Goal: Information Seeking & Learning: Learn about a topic

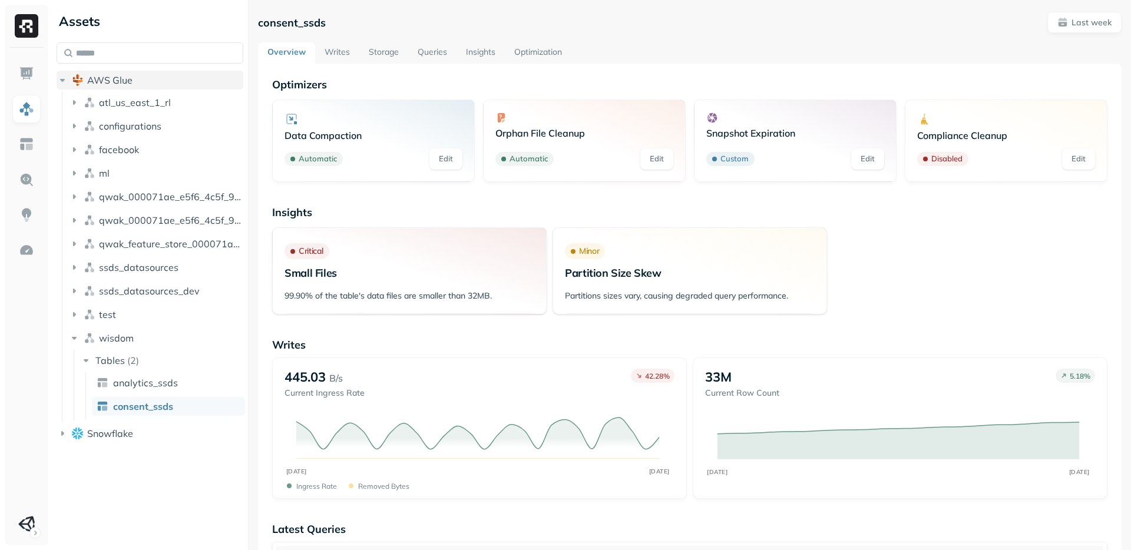
click at [62, 77] on icon "button" at bounding box center [63, 80] width 12 height 12
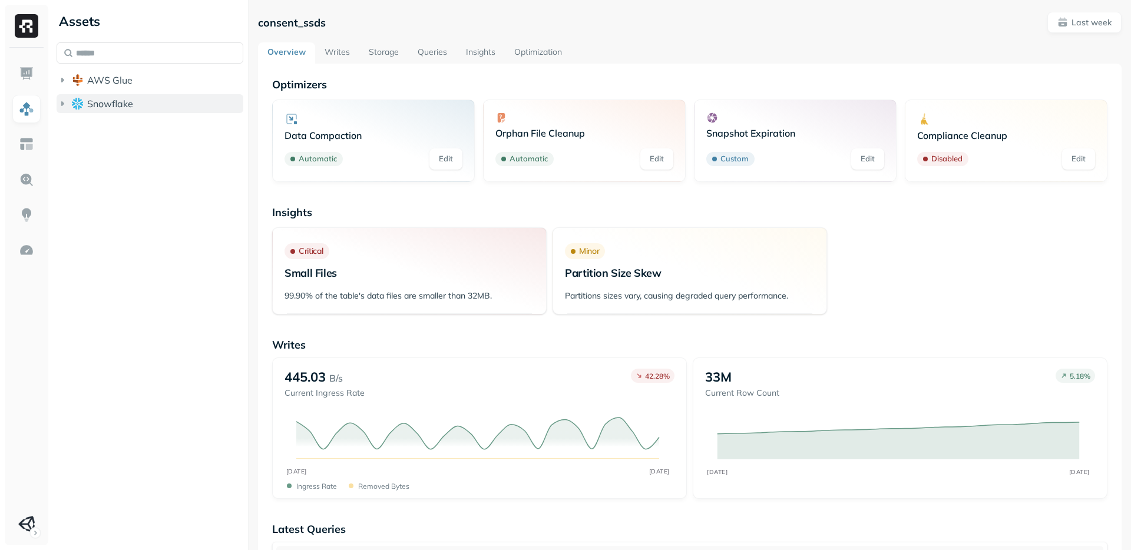
click at [63, 103] on icon "button" at bounding box center [62, 103] width 3 height 5
click at [63, 103] on icon "button" at bounding box center [62, 103] width 5 height 3
click at [61, 102] on icon "button" at bounding box center [63, 104] width 12 height 12
click at [78, 130] on icon "button" at bounding box center [74, 126] width 12 height 12
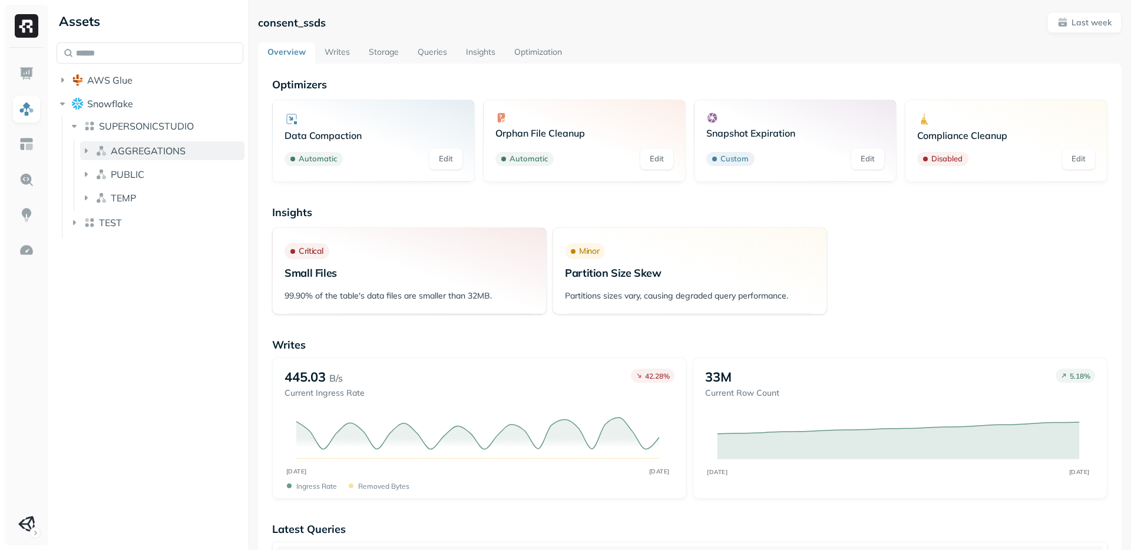
click at [87, 151] on icon "button" at bounding box center [86, 151] width 12 height 12
click at [98, 172] on icon "button" at bounding box center [98, 173] width 3 height 5
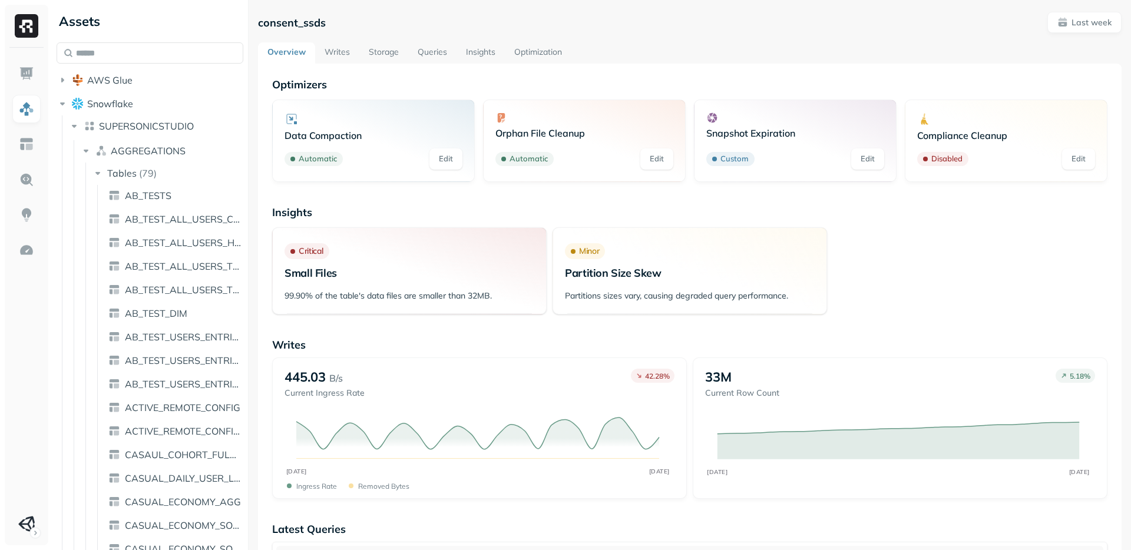
scroll to position [527, 0]
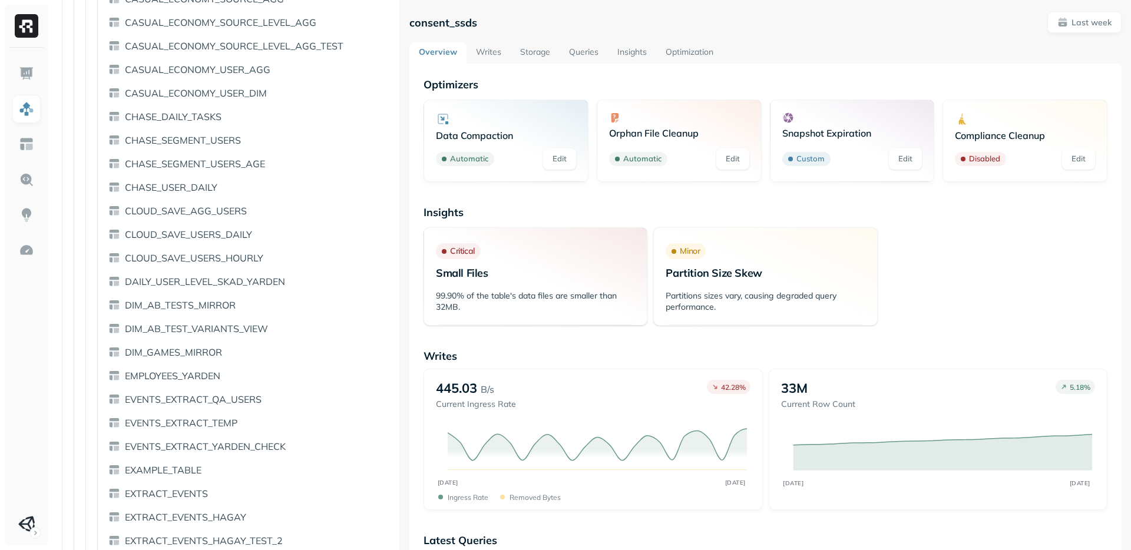
click at [430, 216] on div "Assets AWS Glue Snowflake SUPERSONICSTUDIO AGGREGATIONS Tables ( 79 ) AB_TESTS …" at bounding box center [591, 275] width 1079 height 550
click at [216, 326] on span "DIM_AB_TEST_VARIANTS_VIEW" at bounding box center [196, 329] width 143 height 12
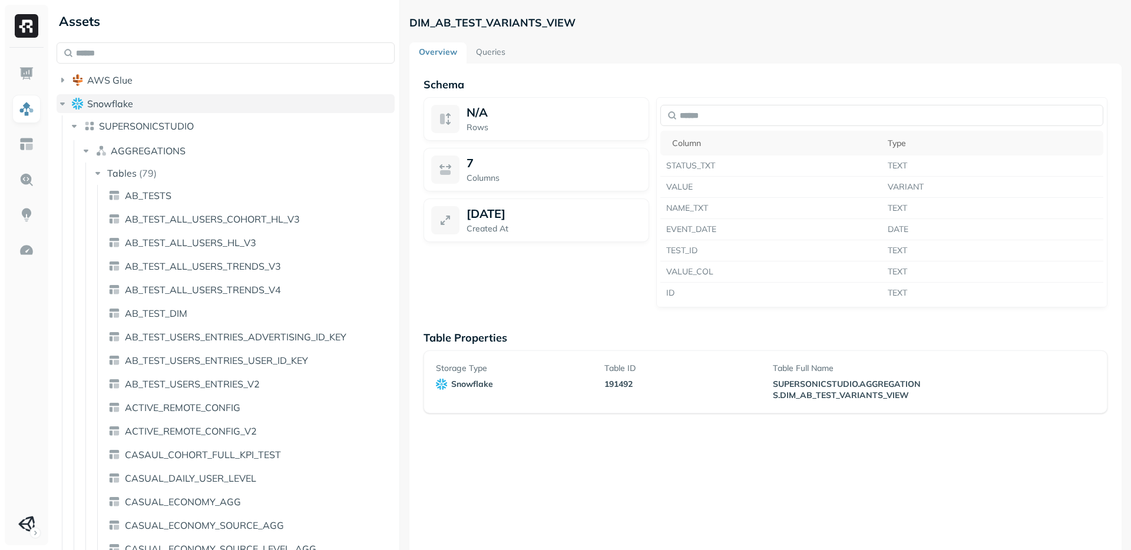
click at [62, 98] on icon "button" at bounding box center [63, 104] width 12 height 12
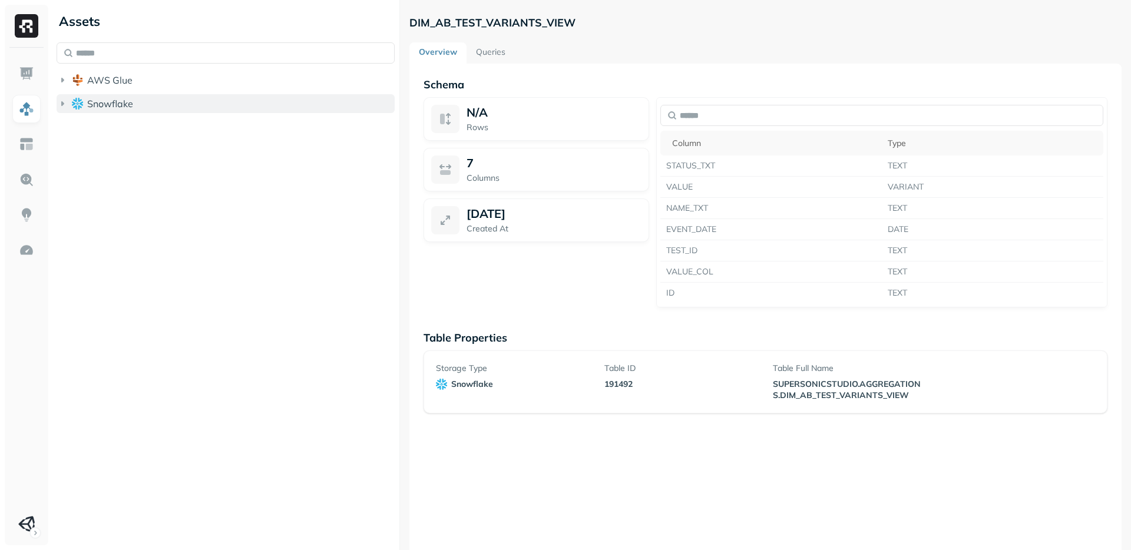
click at [62, 98] on icon "button" at bounding box center [63, 104] width 12 height 12
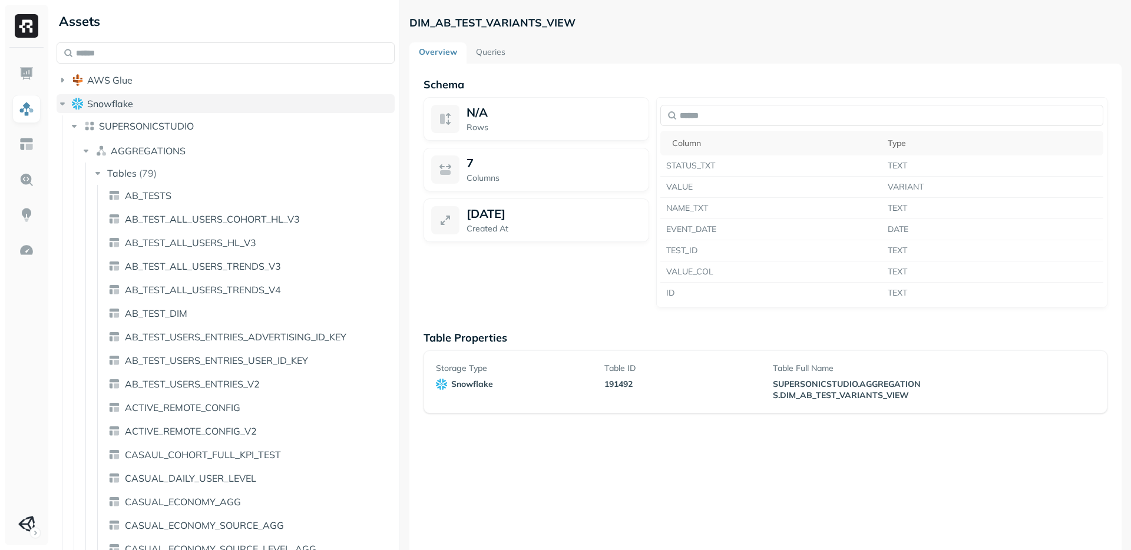
click at [64, 99] on icon "button" at bounding box center [63, 104] width 12 height 12
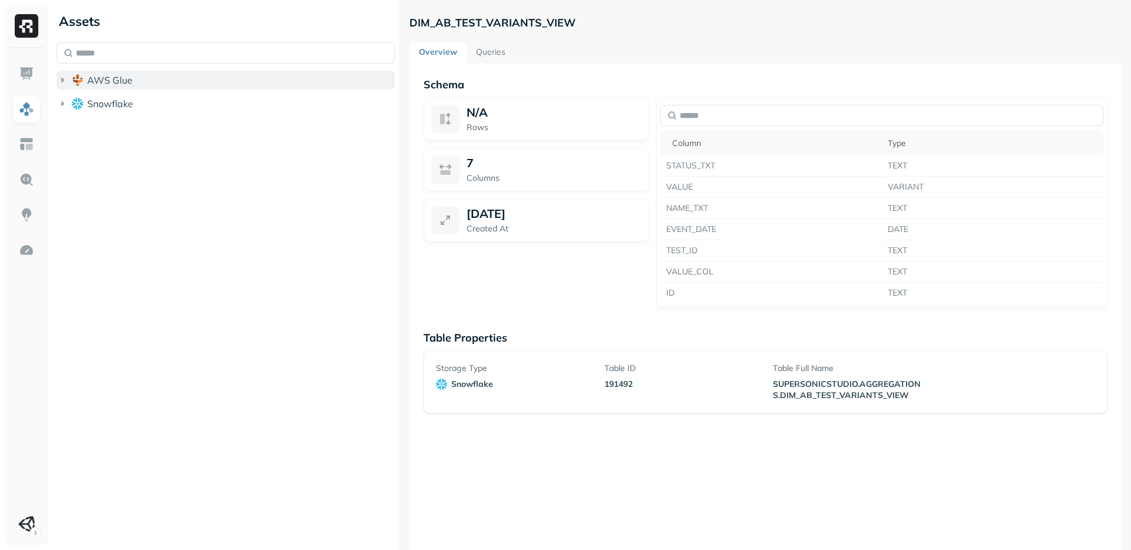
click at [64, 77] on icon "button" at bounding box center [63, 80] width 12 height 12
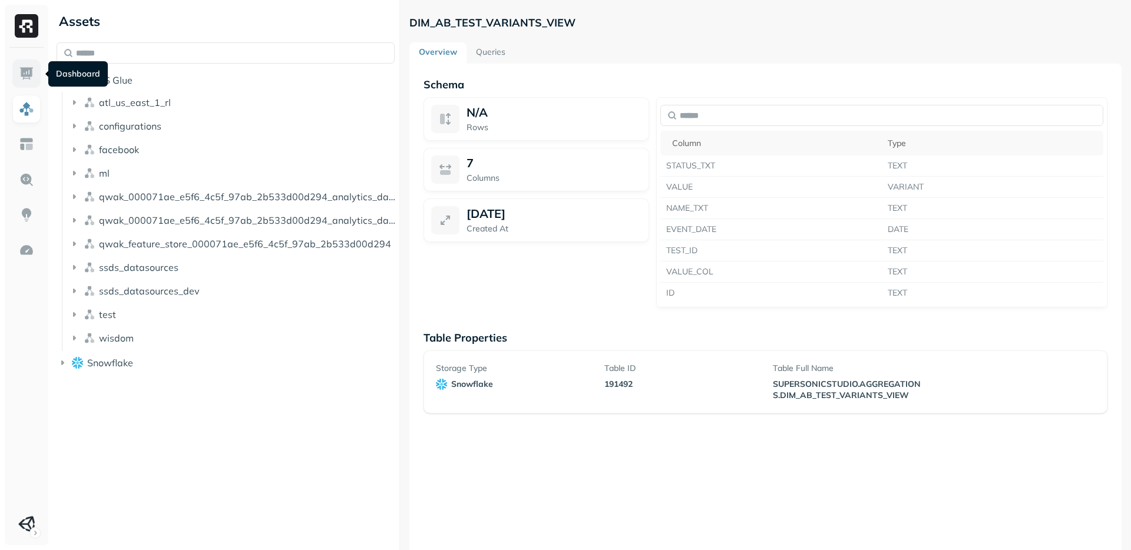
click at [26, 68] on img at bounding box center [26, 73] width 15 height 15
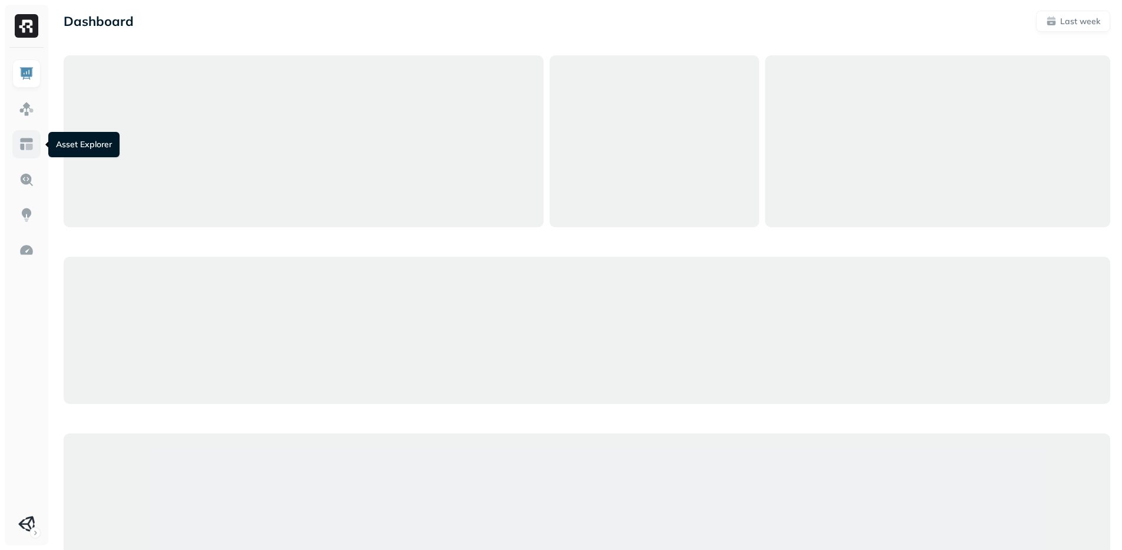
click at [34, 153] on link at bounding box center [26, 144] width 28 height 28
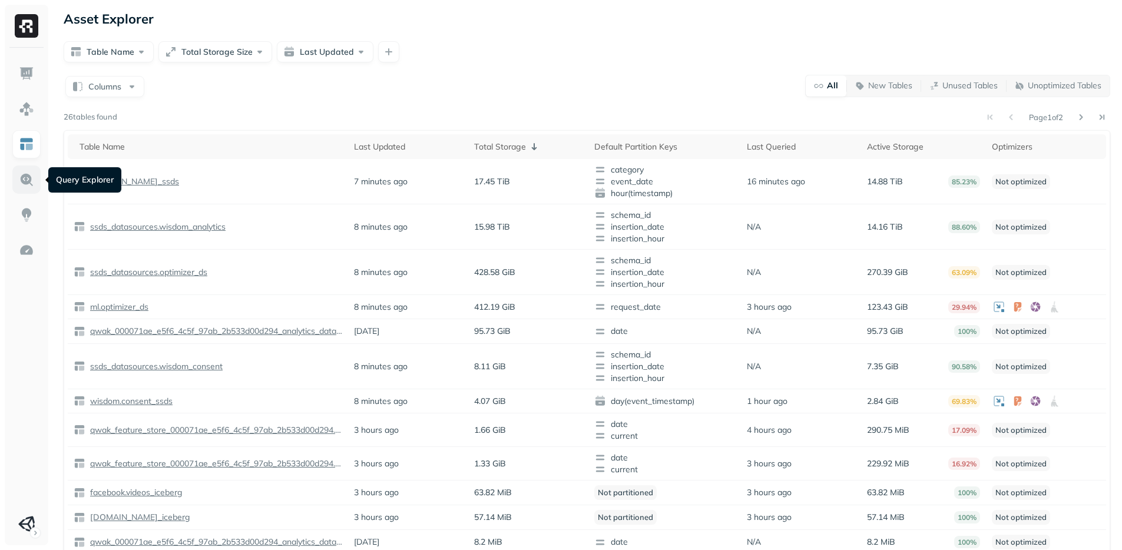
click at [28, 174] on img at bounding box center [26, 179] width 15 height 15
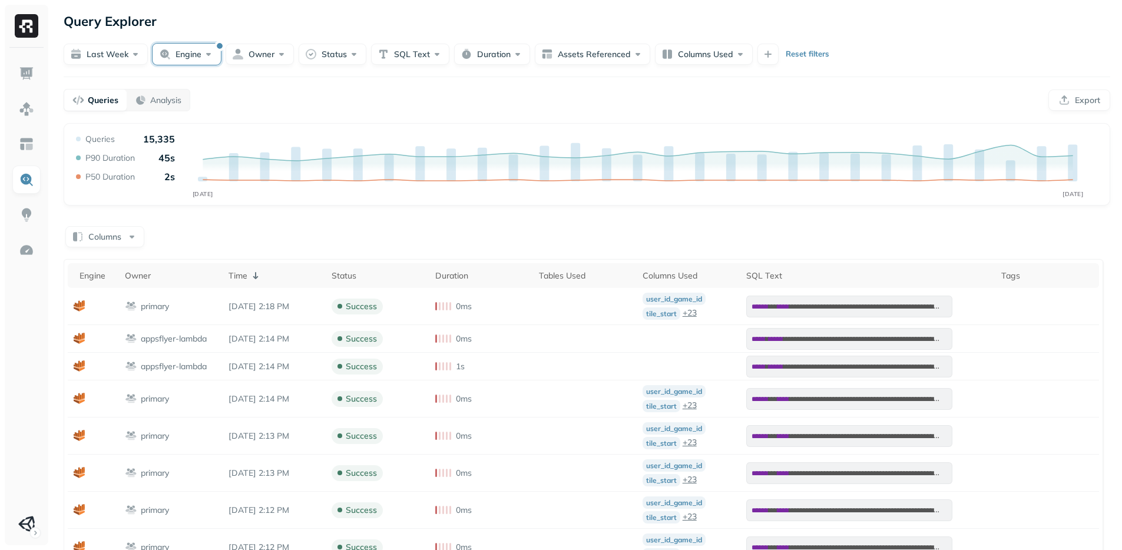
click at [188, 44] on button "Engine" at bounding box center [187, 54] width 68 height 21
click at [114, 145] on button "button" at bounding box center [118, 146] width 14 height 14
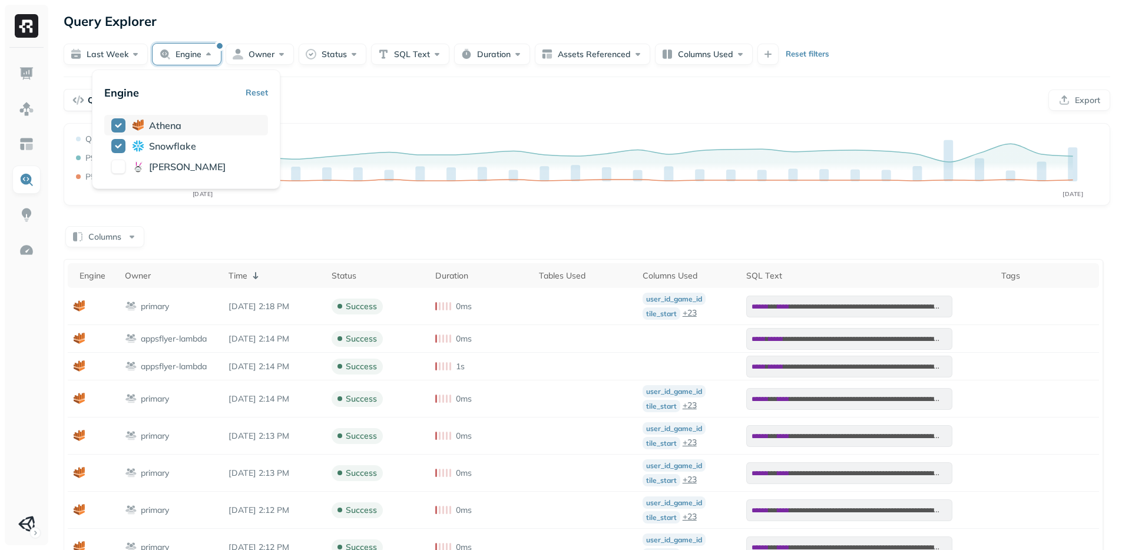
click at [118, 127] on button "button" at bounding box center [118, 125] width 14 height 14
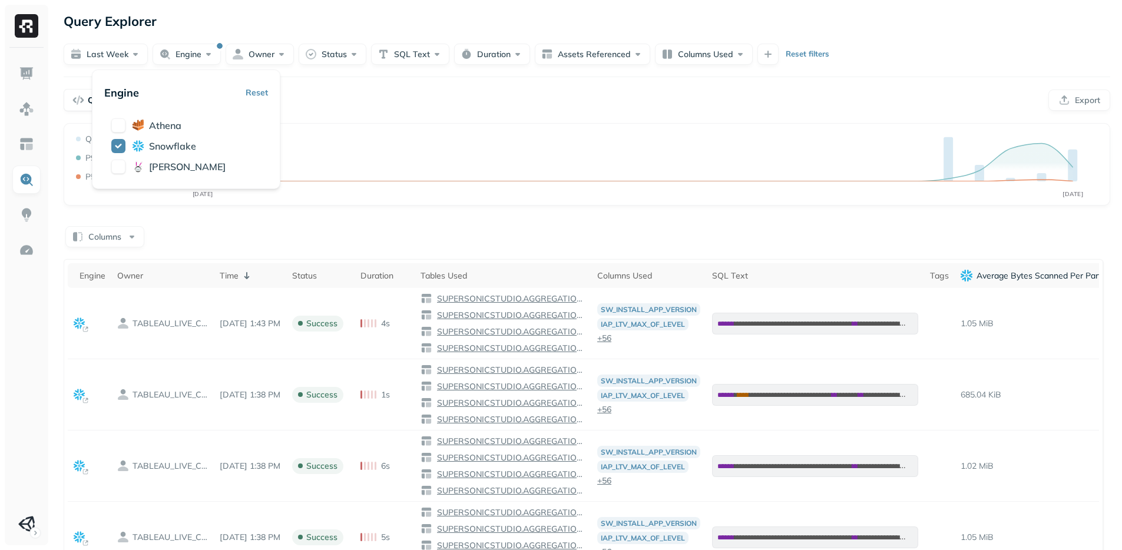
click at [297, 24] on div "Query Explorer" at bounding box center [587, 21] width 1047 height 21
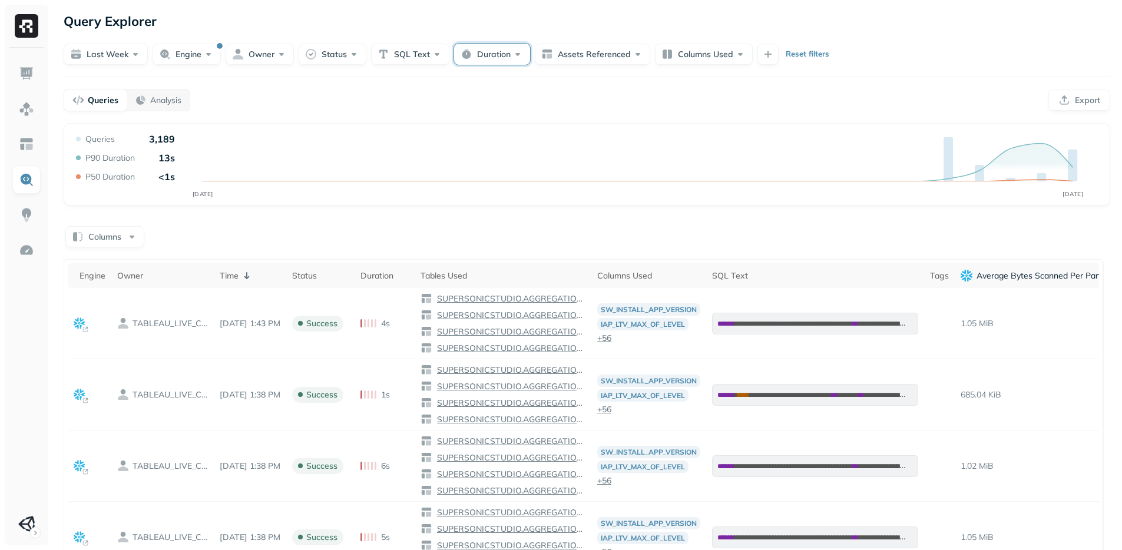
click at [499, 51] on button "Duration" at bounding box center [492, 54] width 76 height 21
click at [501, 19] on div "Query Explorer" at bounding box center [587, 21] width 1047 height 21
click at [190, 57] on button "Engine" at bounding box center [187, 54] width 68 height 21
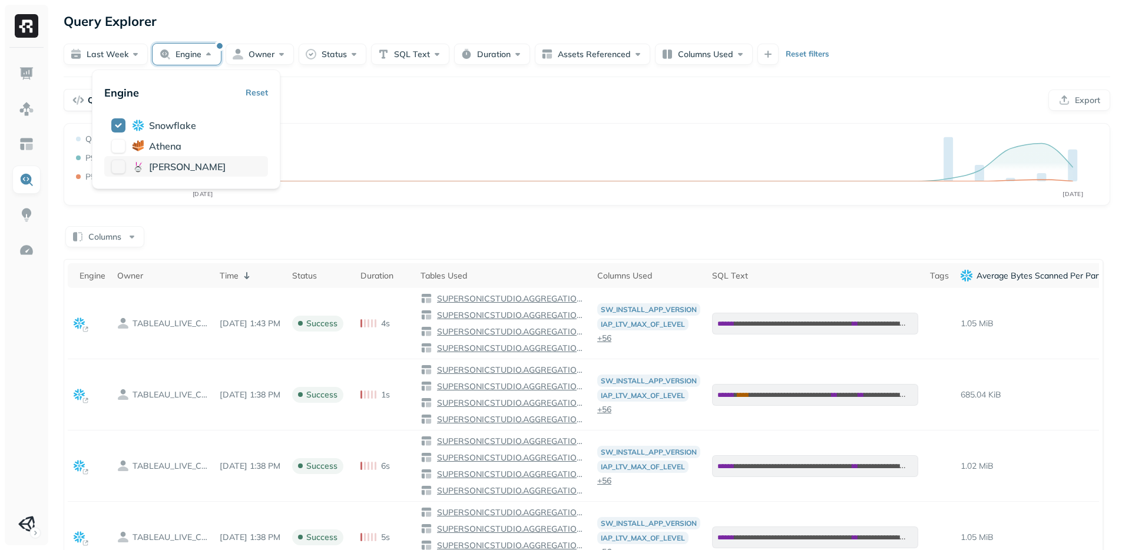
click at [116, 169] on button "button" at bounding box center [118, 167] width 14 height 14
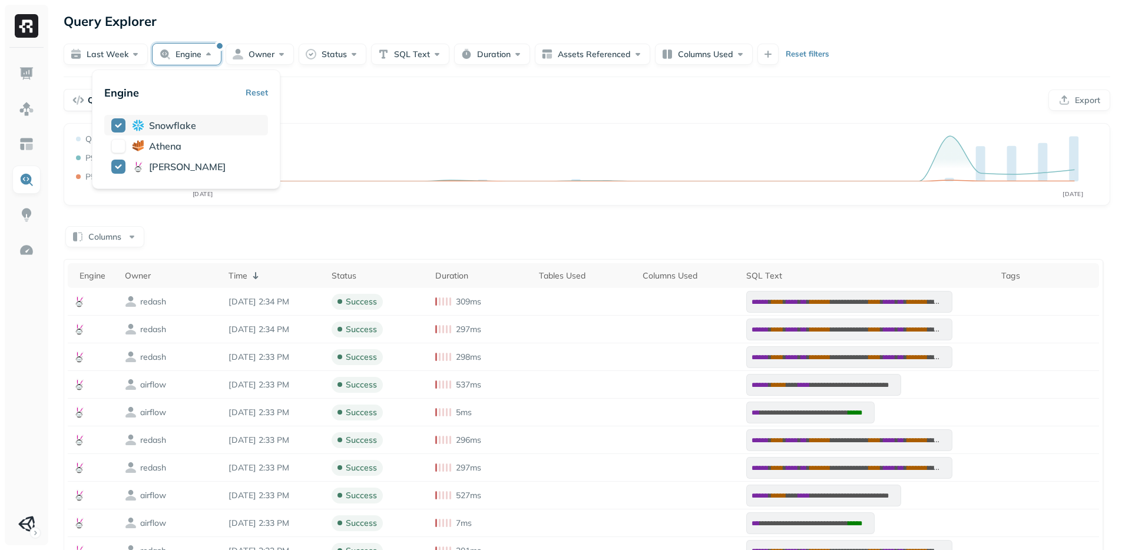
click at [120, 123] on button "button" at bounding box center [118, 125] width 14 height 14
click at [439, 115] on div "**********" at bounding box center [587, 386] width 1070 height 773
click at [196, 52] on button "Engine" at bounding box center [187, 54] width 68 height 21
click at [250, 53] on button "Owner" at bounding box center [260, 54] width 68 height 21
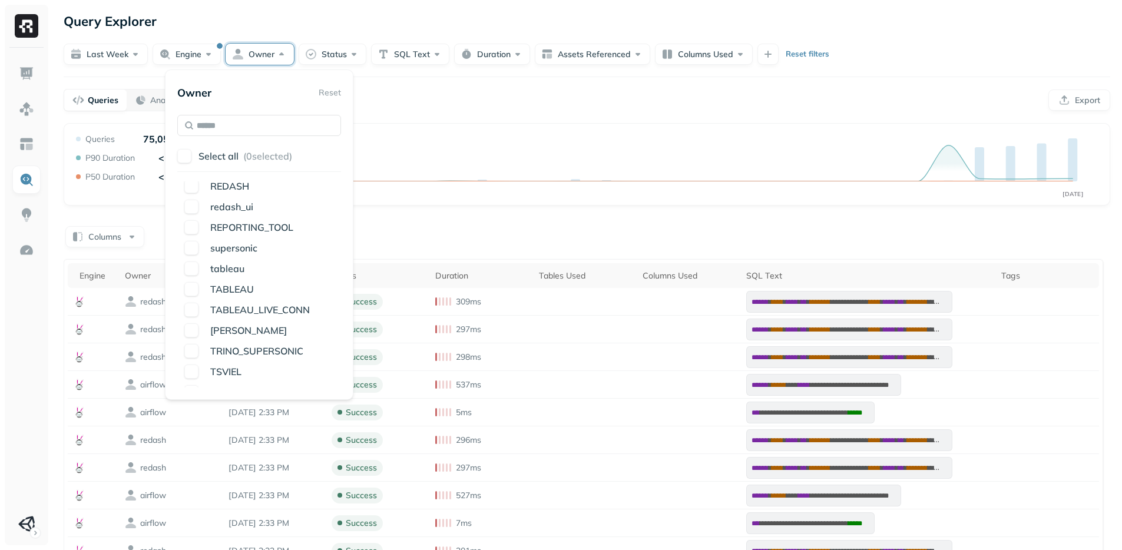
scroll to position [486, 0]
click at [225, 321] on span "[PERSON_NAME]" at bounding box center [248, 325] width 77 height 12
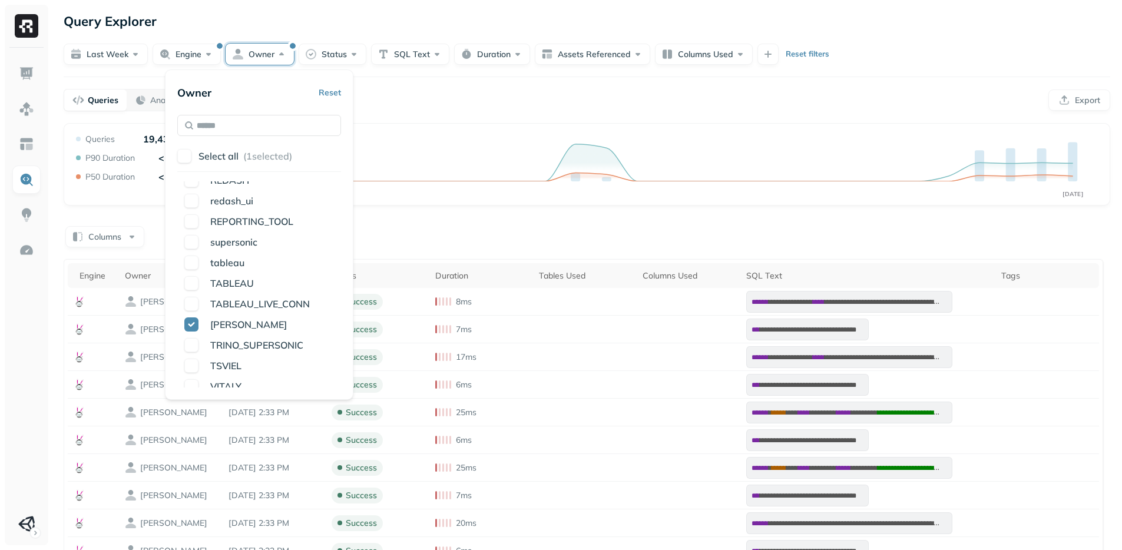
click at [502, 118] on div "**********" at bounding box center [587, 386] width 1070 height 773
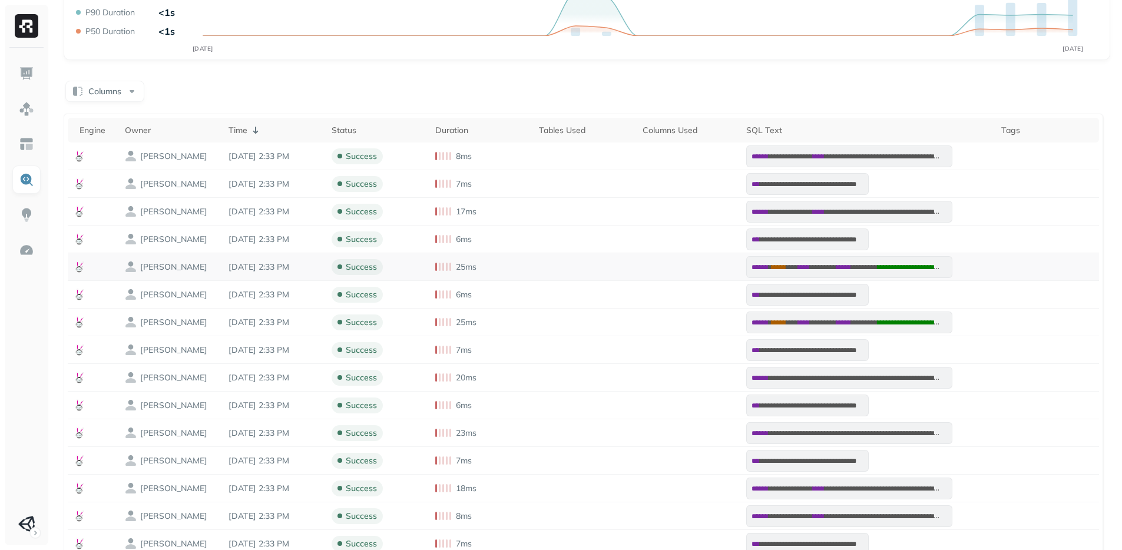
scroll to position [150, 0]
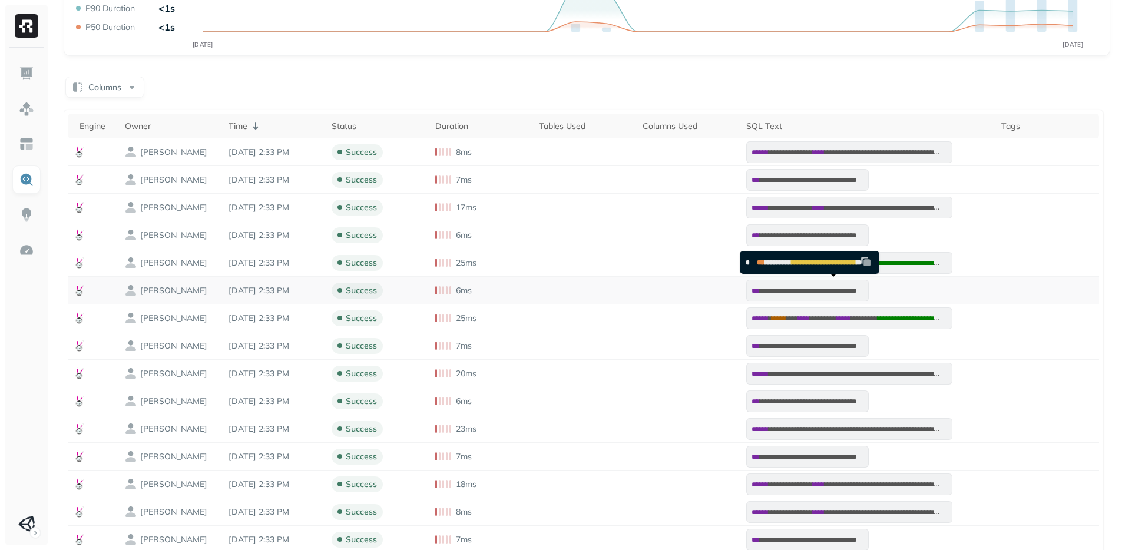
click at [823, 293] on span "**********" at bounding box center [805, 290] width 91 height 7
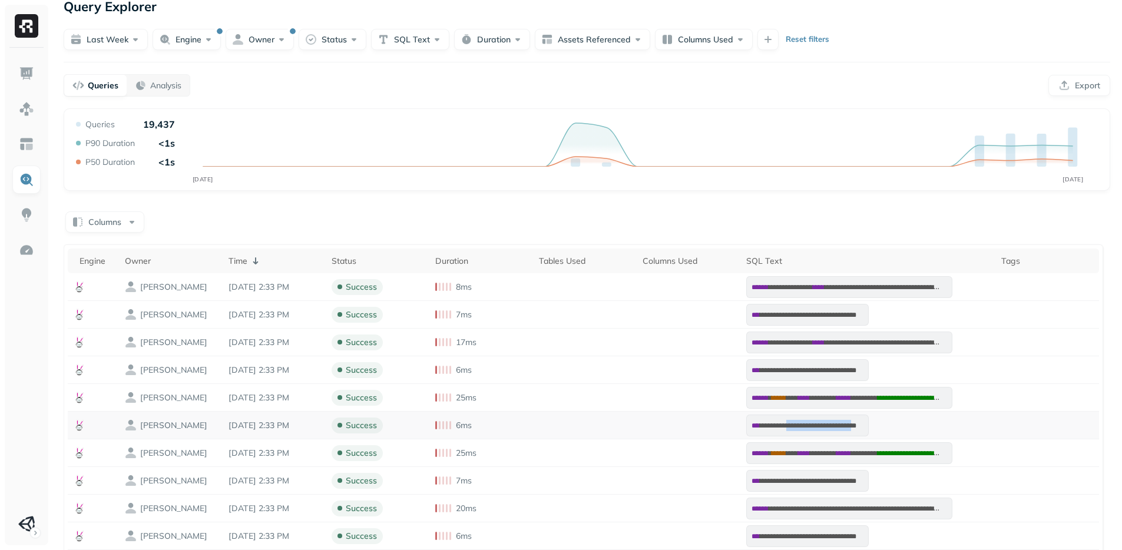
scroll to position [0, 0]
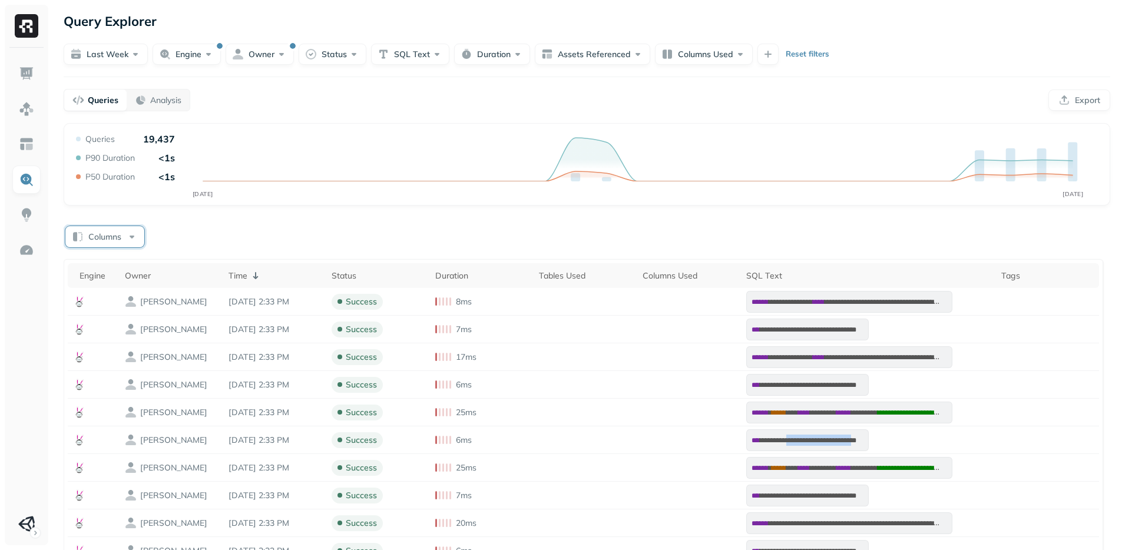
click at [110, 234] on button "Columns" at bounding box center [104, 236] width 79 height 21
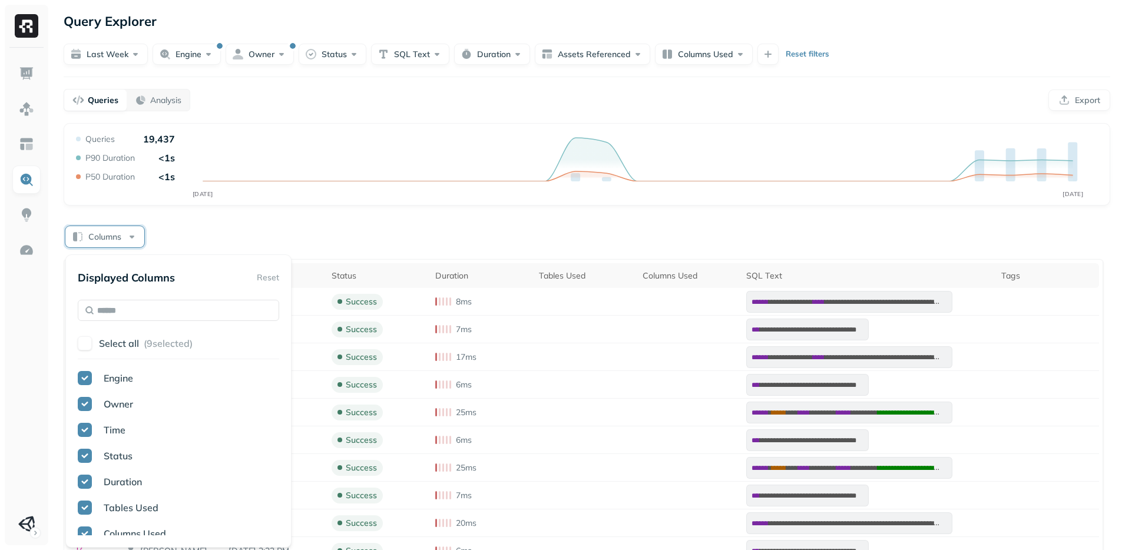
click at [110, 234] on button "Columns" at bounding box center [104, 236] width 79 height 21
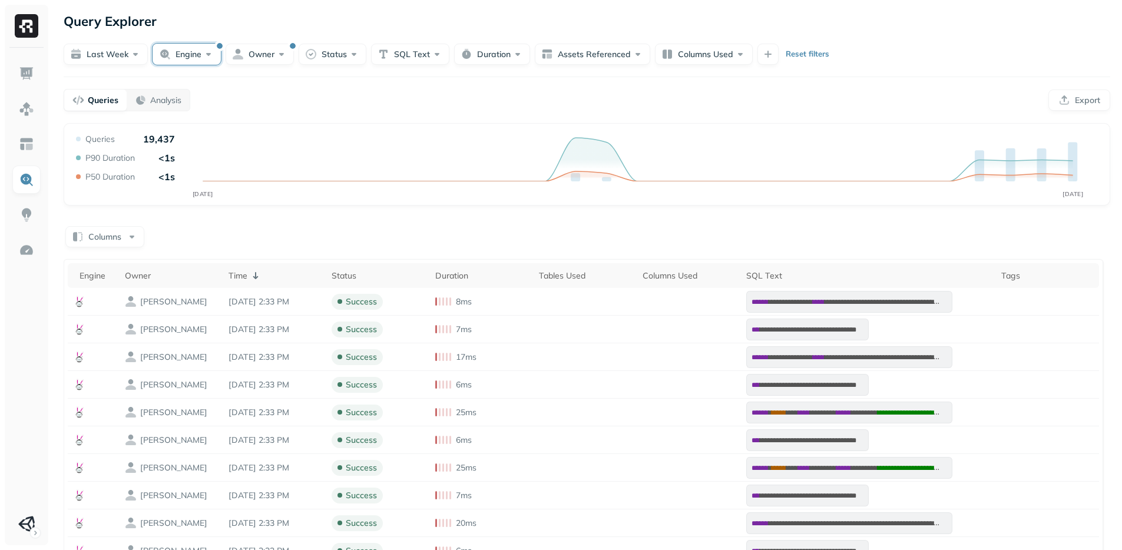
click at [188, 60] on button "Engine" at bounding box center [187, 54] width 68 height 21
click at [115, 140] on button "button" at bounding box center [118, 146] width 14 height 14
click at [118, 167] on button "button" at bounding box center [118, 167] width 14 height 14
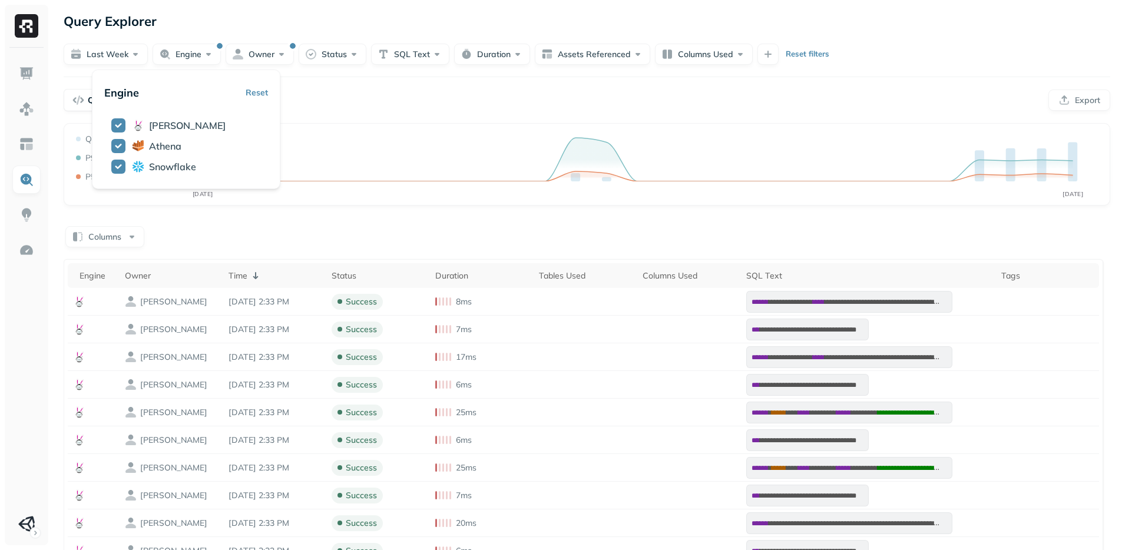
click at [383, 102] on div "Queries Analysis Export" at bounding box center [587, 100] width 1047 height 22
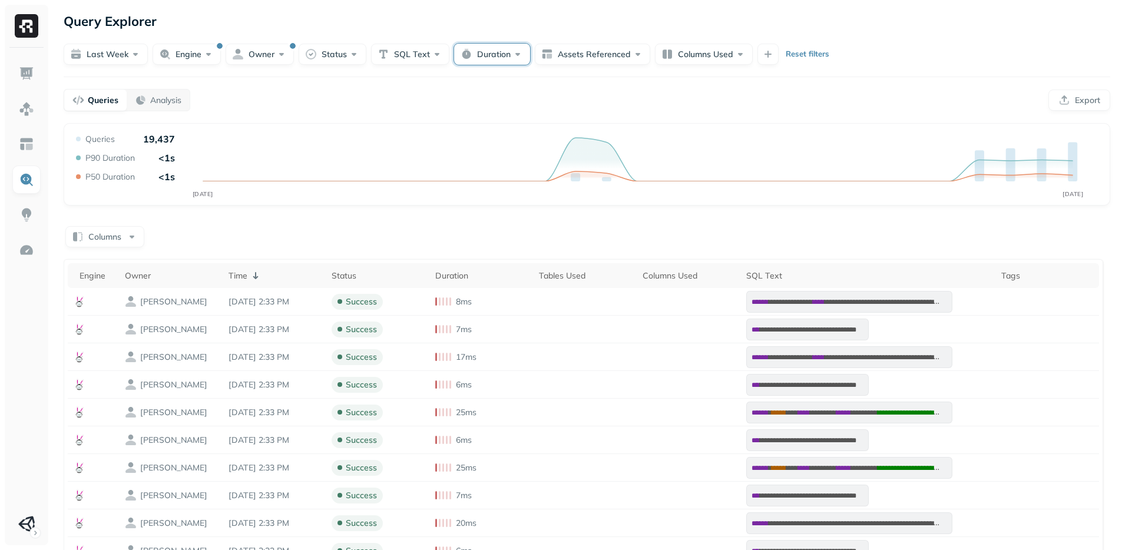
click at [480, 58] on button "Duration" at bounding box center [492, 54] width 76 height 21
click at [509, 132] on input "text" at bounding box center [511, 125] width 41 height 21
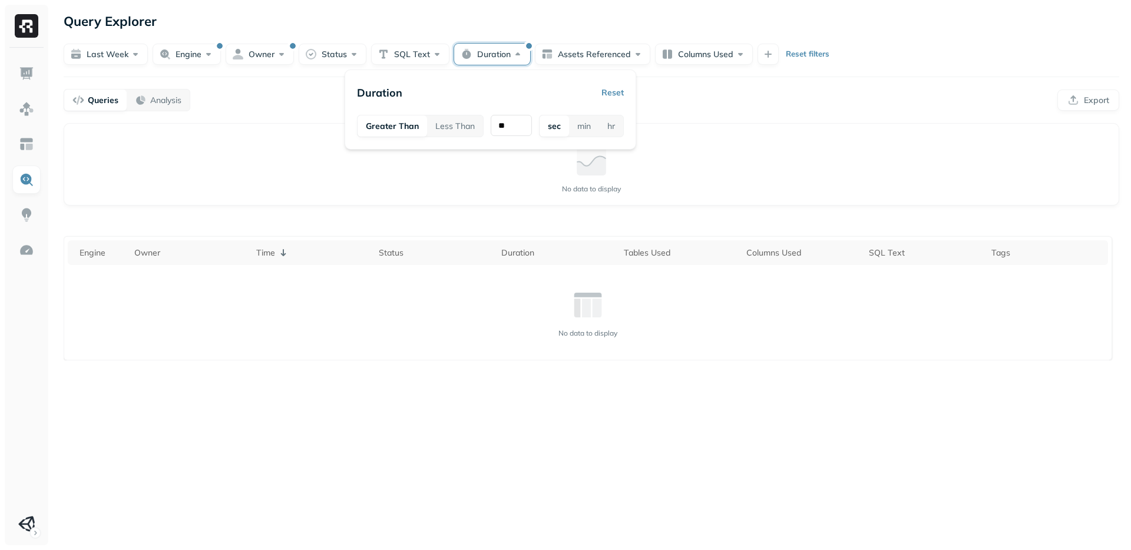
type input "**"
click at [697, 150] on div "No data to display" at bounding box center [591, 168] width 1035 height 71
click at [193, 56] on button "Engine" at bounding box center [187, 54] width 68 height 21
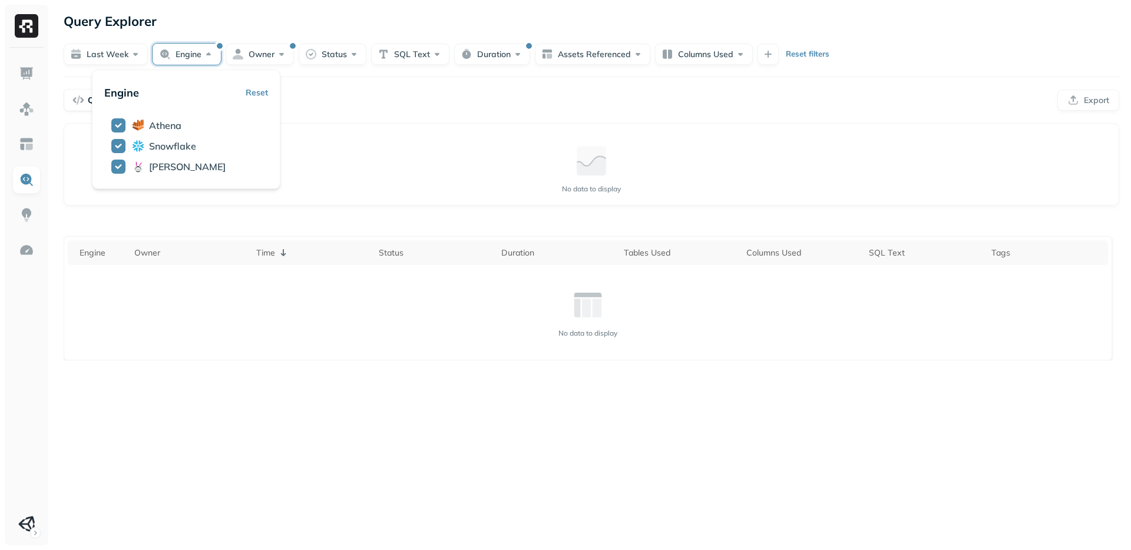
click at [795, 55] on p "Reset filters" at bounding box center [808, 54] width 44 height 12
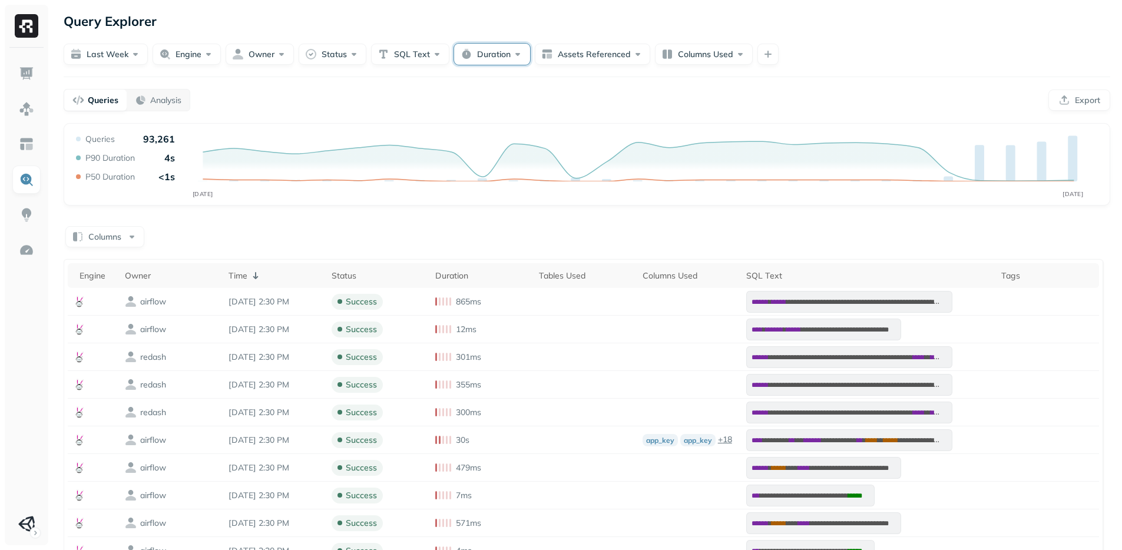
click at [490, 57] on button "Duration" at bounding box center [492, 54] width 76 height 21
click at [447, 131] on button "Less Than" at bounding box center [455, 125] width 56 height 21
click at [372, 128] on button "Greater Than" at bounding box center [391, 125] width 67 height 21
click at [504, 128] on input "text" at bounding box center [511, 125] width 41 height 21
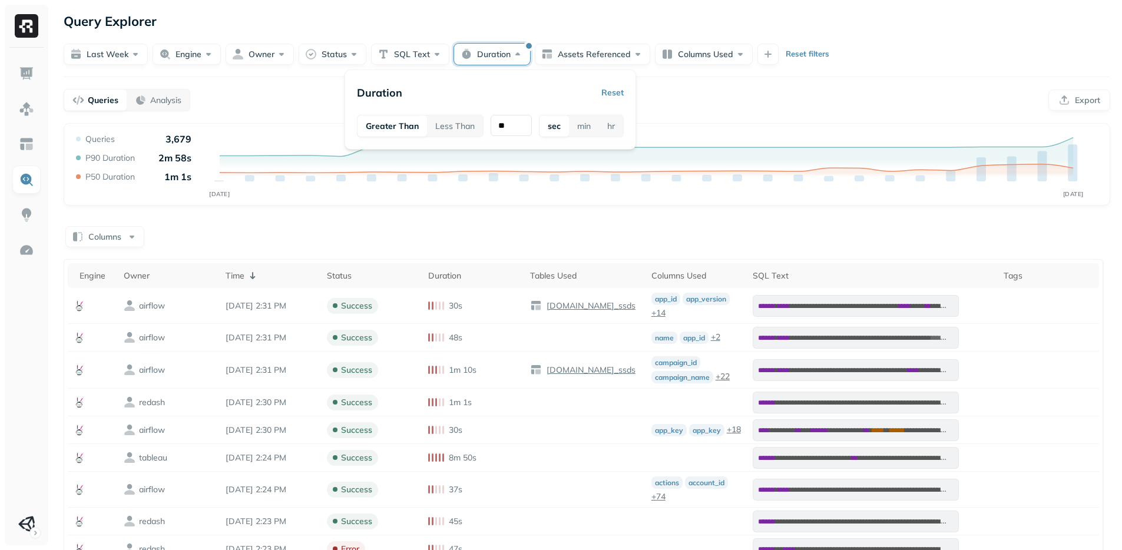
type input "**"
click at [804, 94] on div "Queries Analysis Export" at bounding box center [587, 100] width 1047 height 22
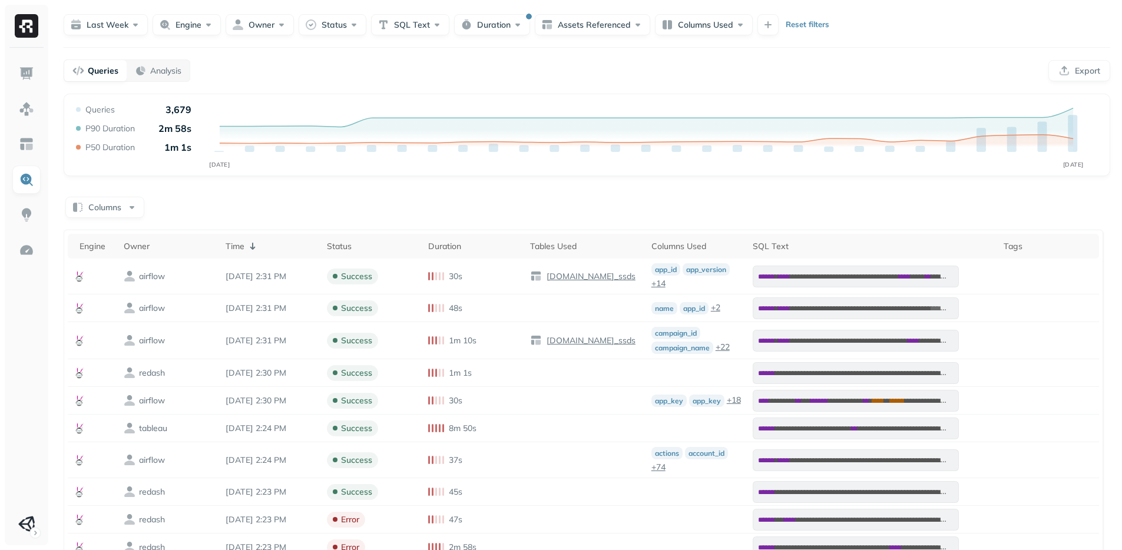
scroll to position [25, 0]
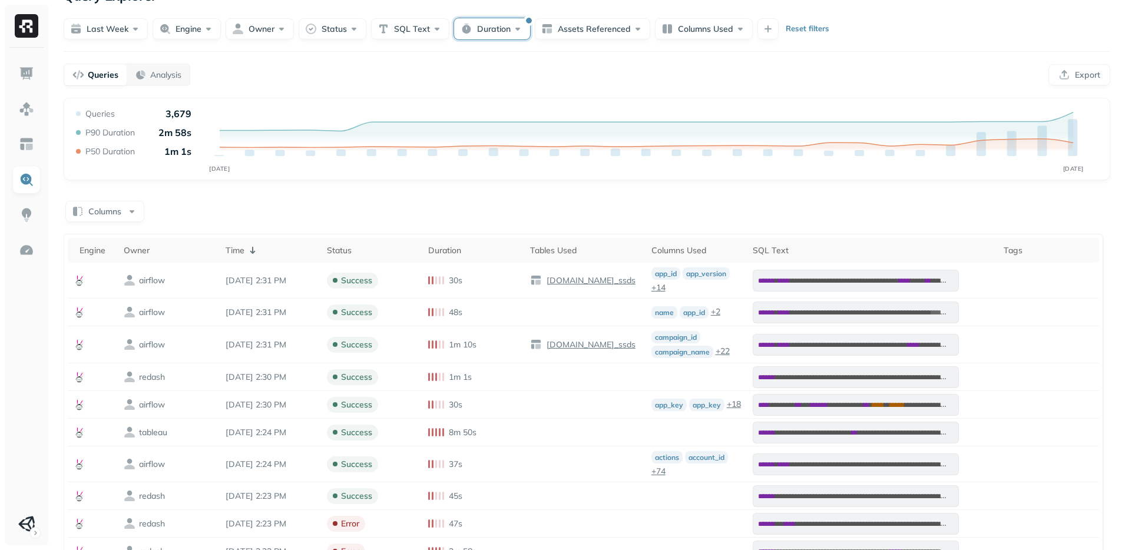
click at [505, 34] on button "Duration" at bounding box center [492, 28] width 76 height 21
click at [498, 105] on input "**" at bounding box center [511, 100] width 41 height 21
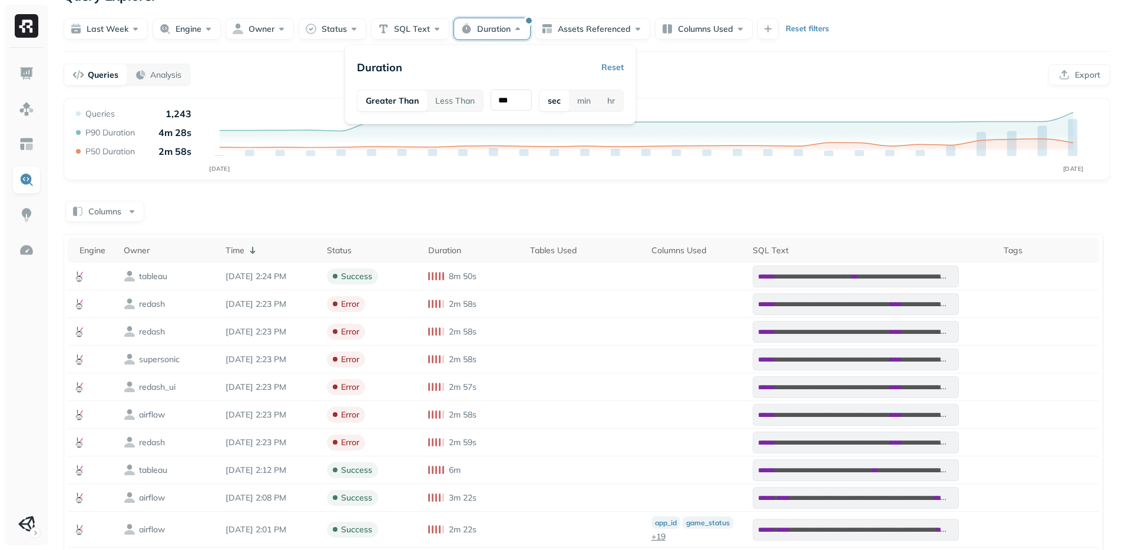
type input "***"
click at [680, 84] on div "Queries Analysis Export" at bounding box center [587, 75] width 1047 height 22
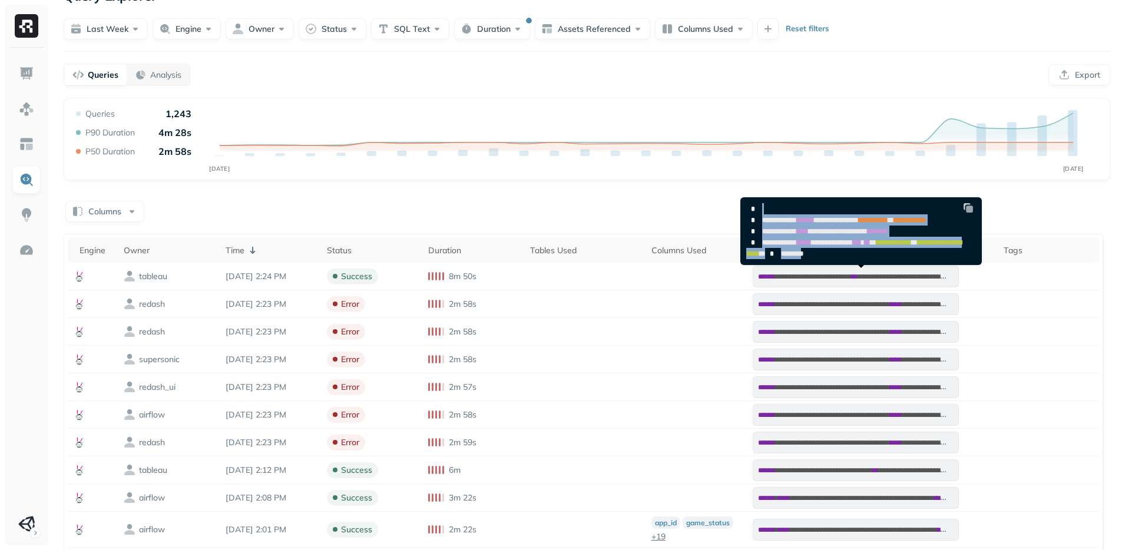
drag, startPoint x: 794, startPoint y: 279, endPoint x: 749, endPoint y: 211, distance: 81.5
click at [749, 211] on code "**********" at bounding box center [854, 232] width 216 height 52
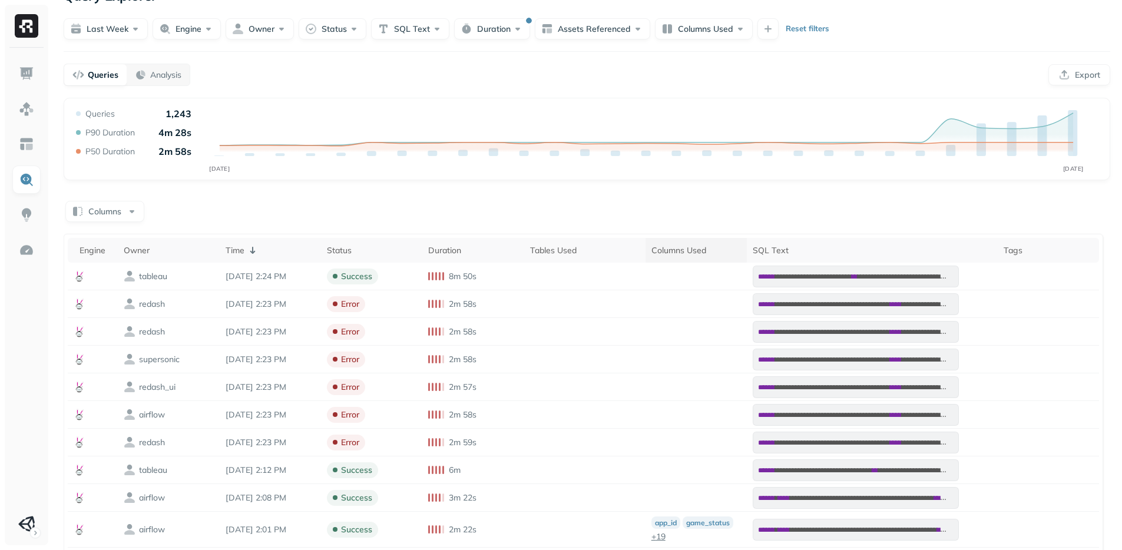
drag, startPoint x: 787, startPoint y: 305, endPoint x: 739, endPoint y: 239, distance: 82.2
click at [680, 355] on td at bounding box center [696, 360] width 101 height 28
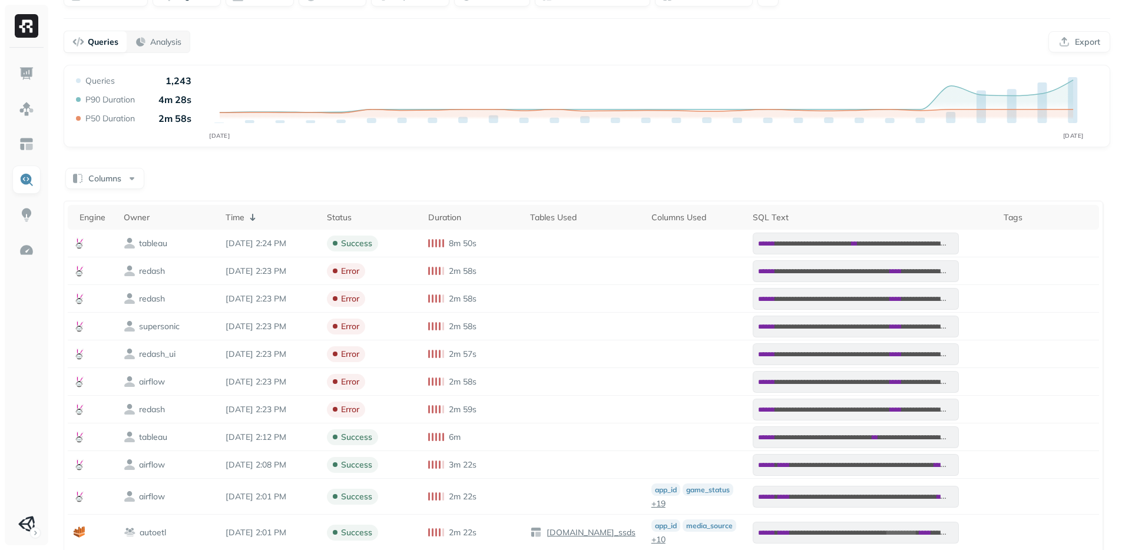
scroll to position [0, 0]
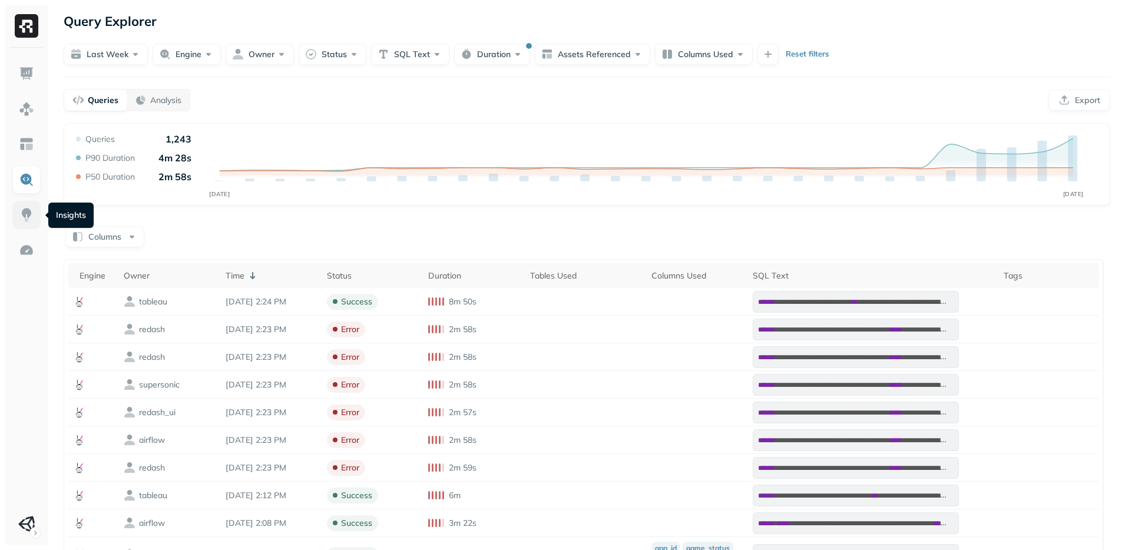
click at [29, 219] on img at bounding box center [26, 214] width 15 height 15
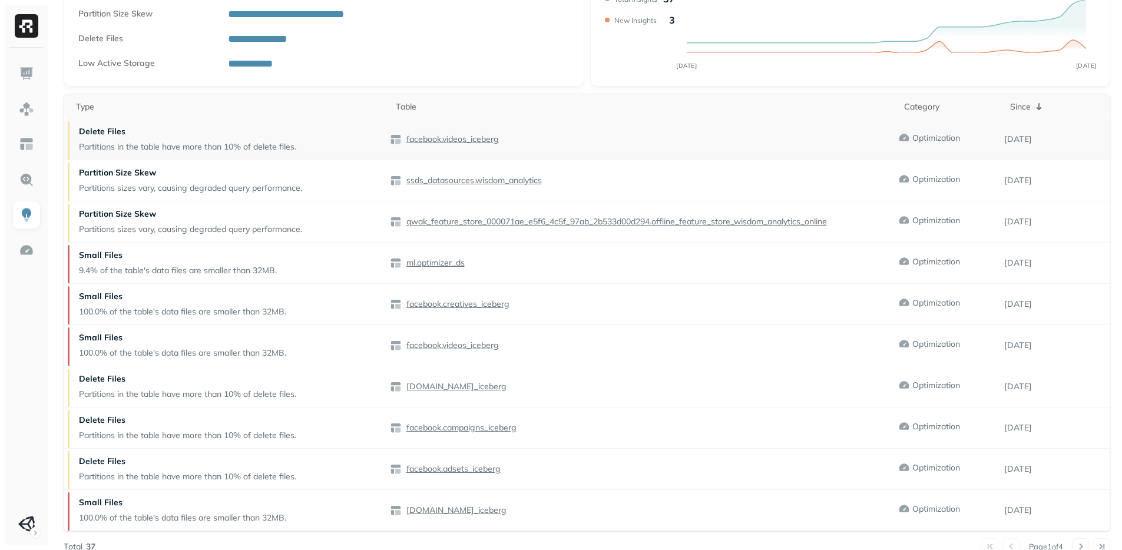
scroll to position [144, 0]
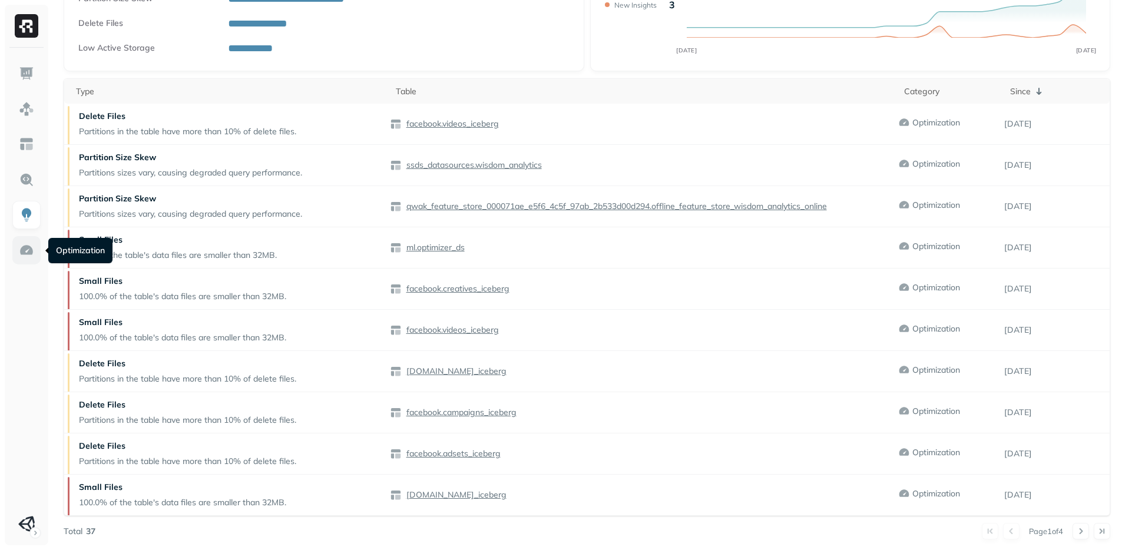
click at [27, 251] on img at bounding box center [26, 250] width 15 height 15
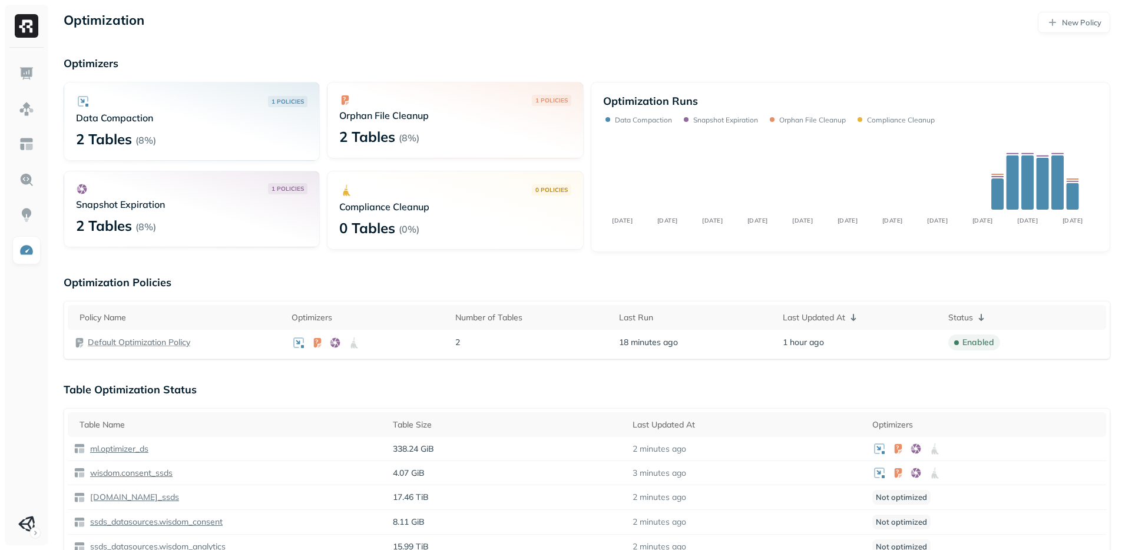
click at [368, 115] on p "Orphan File Cleanup" at bounding box center [454, 116] width 231 height 12
click at [1060, 188] on icon at bounding box center [1058, 182] width 14 height 55
click at [24, 95] on link at bounding box center [26, 109] width 28 height 28
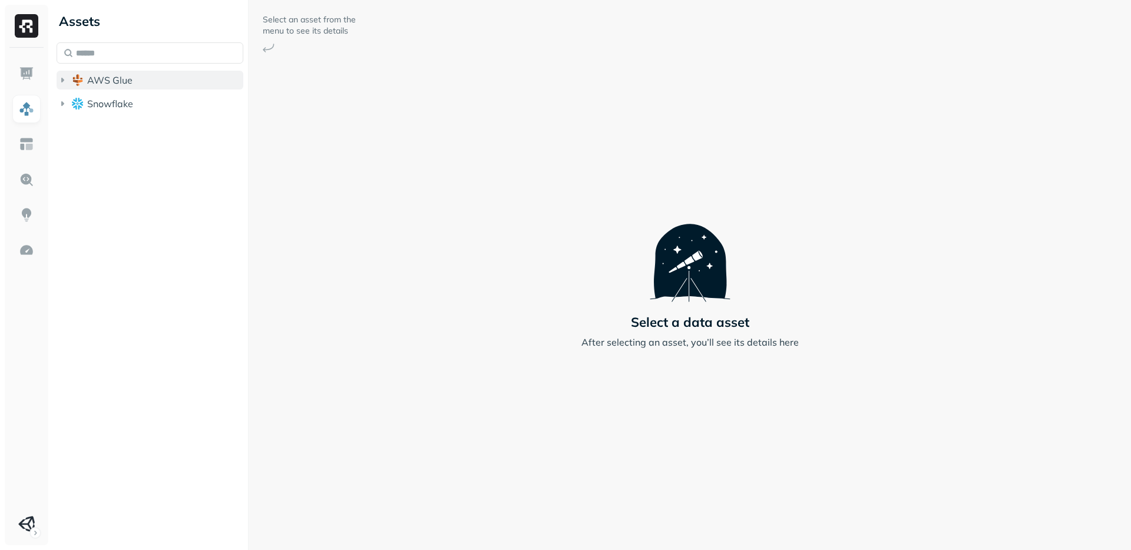
click at [63, 82] on icon "button" at bounding box center [63, 80] width 12 height 12
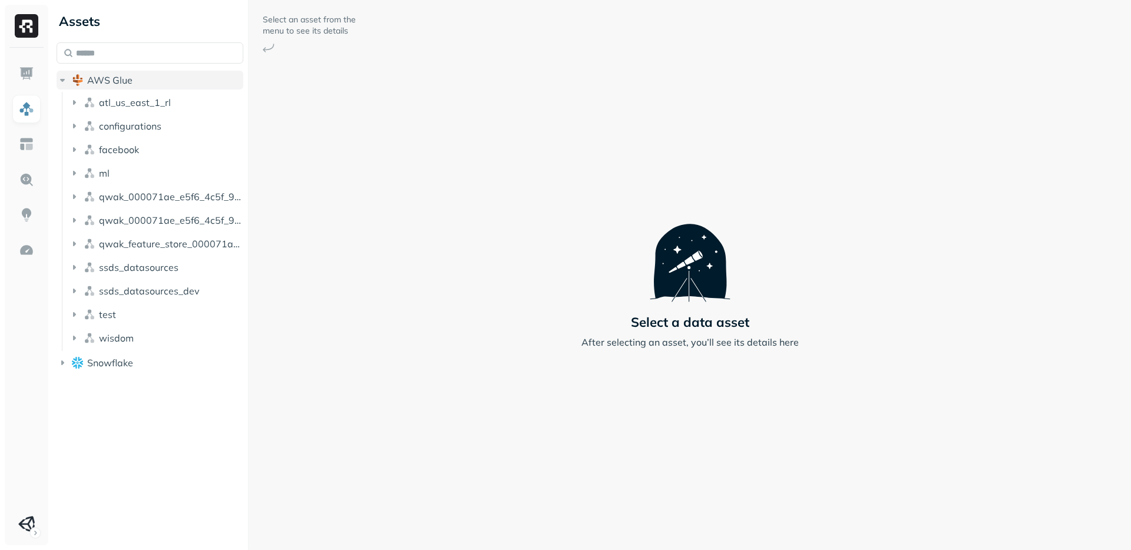
click at [62, 76] on icon "button" at bounding box center [63, 80] width 12 height 12
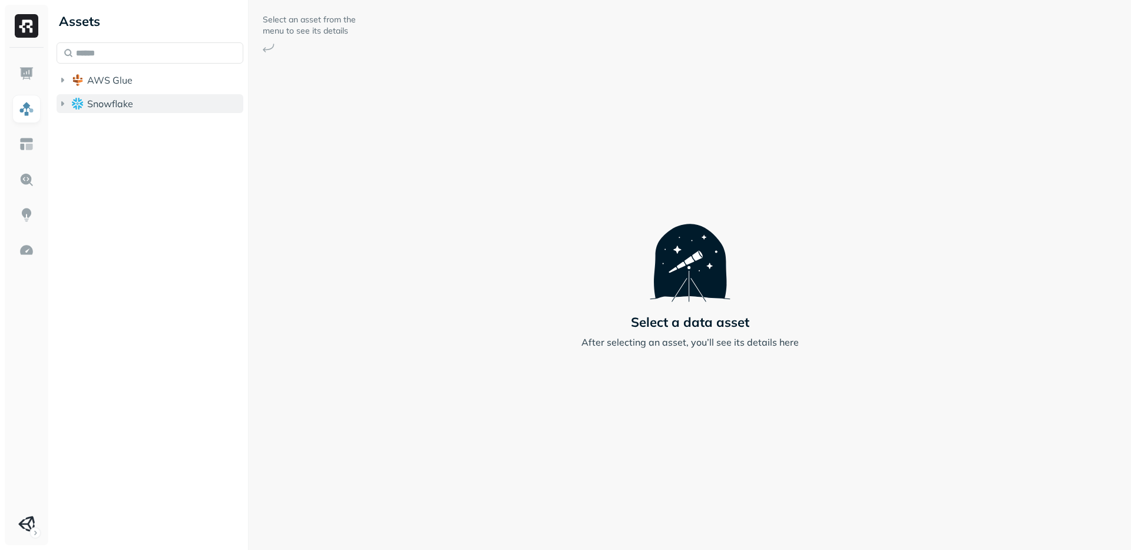
click at [61, 105] on icon "button" at bounding box center [63, 104] width 12 height 12
click at [108, 125] on span "SUPERSONICSTUDIO" at bounding box center [146, 126] width 95 height 12
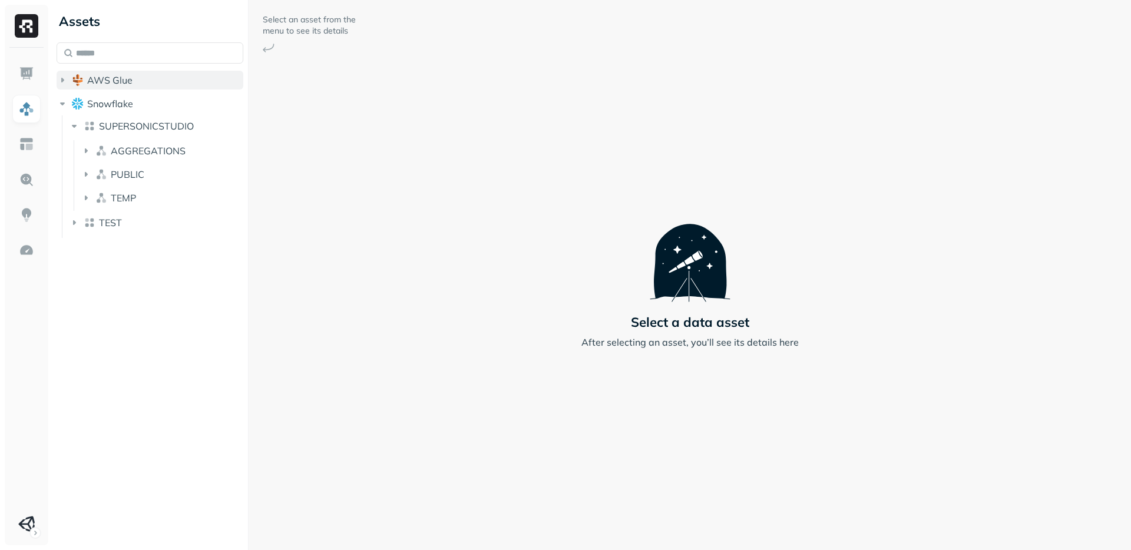
click at [64, 82] on icon "button" at bounding box center [63, 80] width 12 height 12
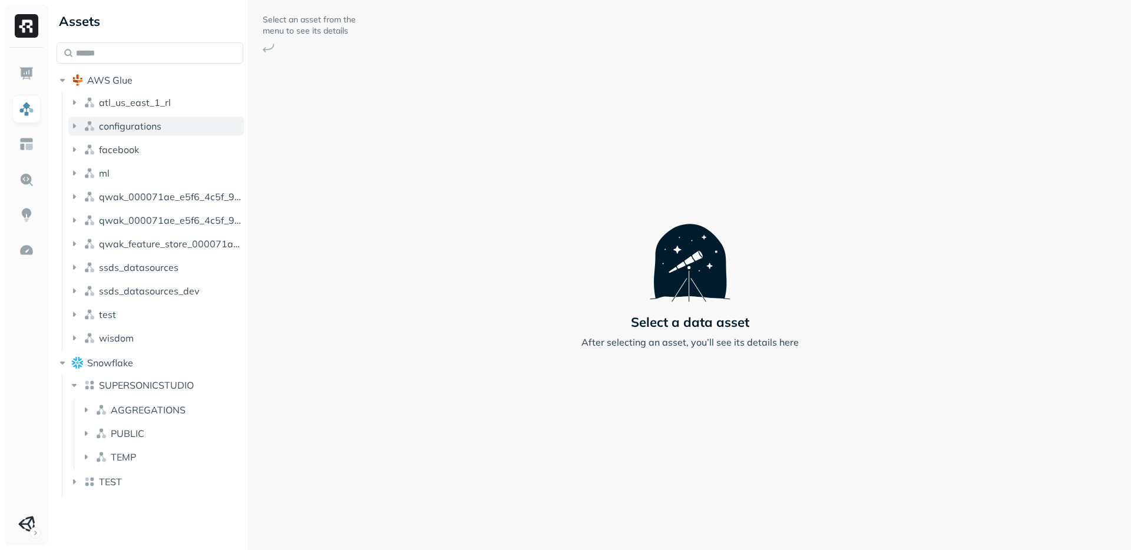
click at [72, 128] on icon "button" at bounding box center [74, 126] width 12 height 12
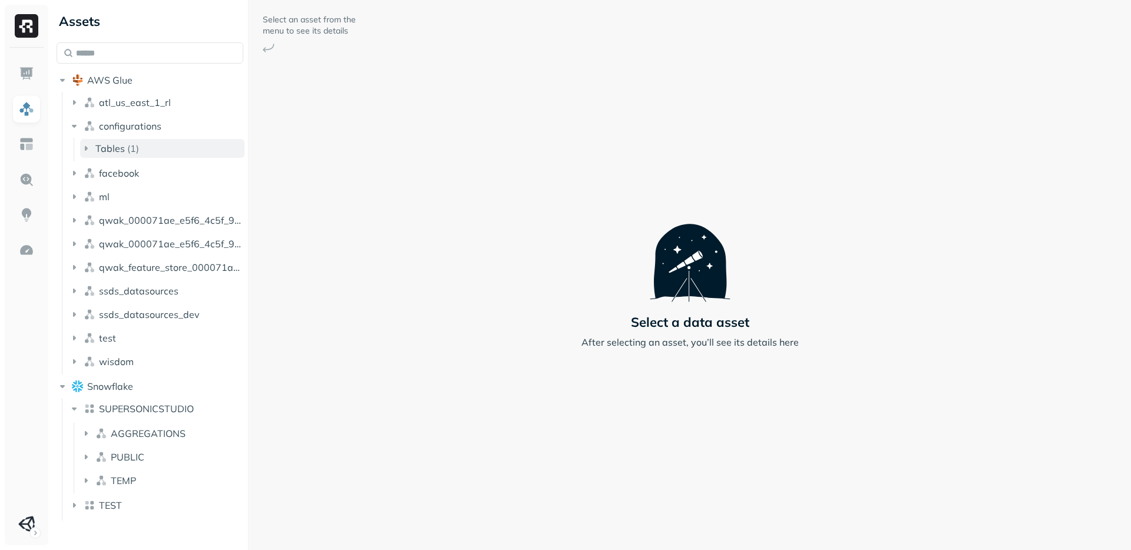
click at [111, 152] on span "Tables" at bounding box center [109, 149] width 29 height 12
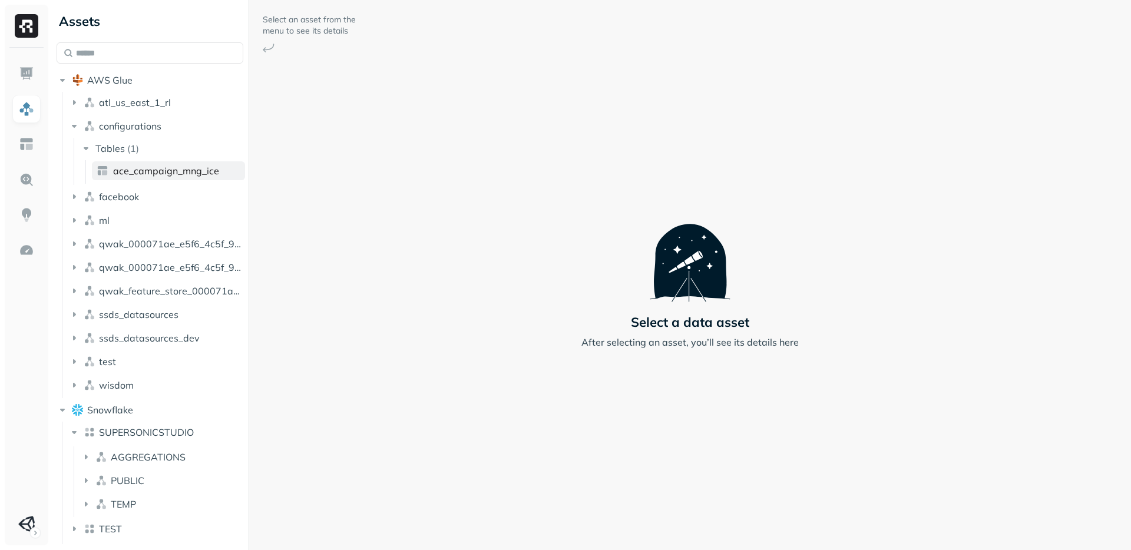
click at [127, 174] on span "ace_campaign_mng_ice" at bounding box center [166, 171] width 106 height 12
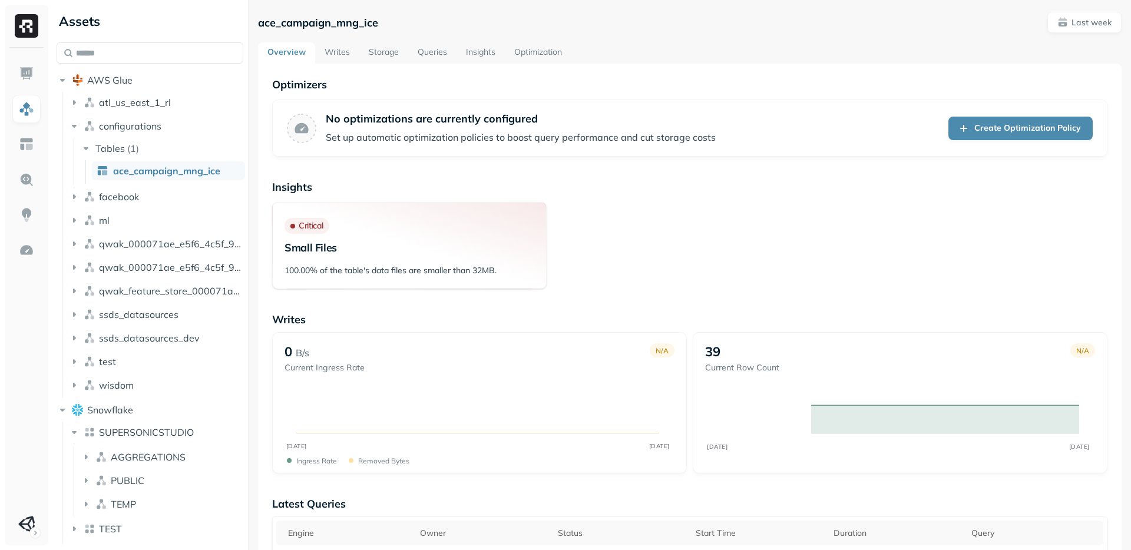
click at [112, 186] on ul "atl_us_east_1_rl configurations Tables ( 1 ) ace_campaign_mng_ice facebook ml q…" at bounding box center [153, 245] width 182 height 306
click at [111, 198] on span "facebook" at bounding box center [119, 197] width 40 height 12
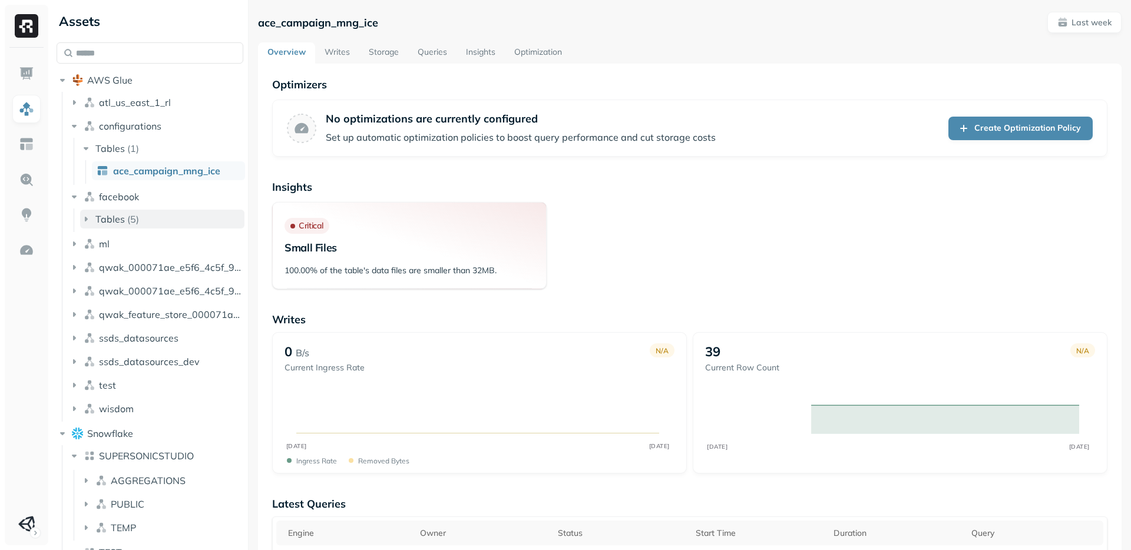
click at [105, 223] on span "Tables" at bounding box center [109, 219] width 29 height 12
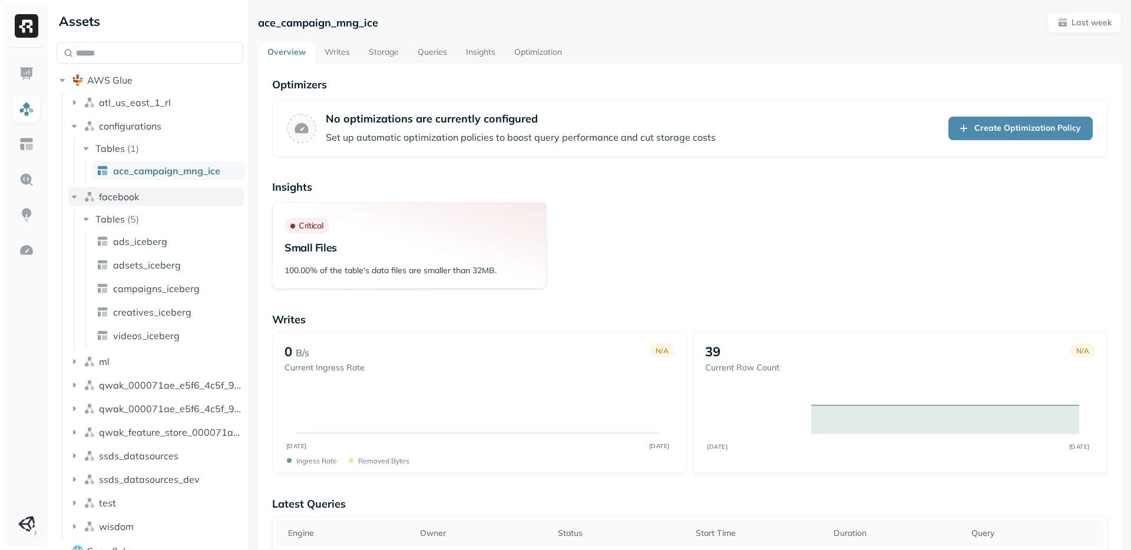
click at [77, 198] on icon "button" at bounding box center [74, 197] width 12 height 12
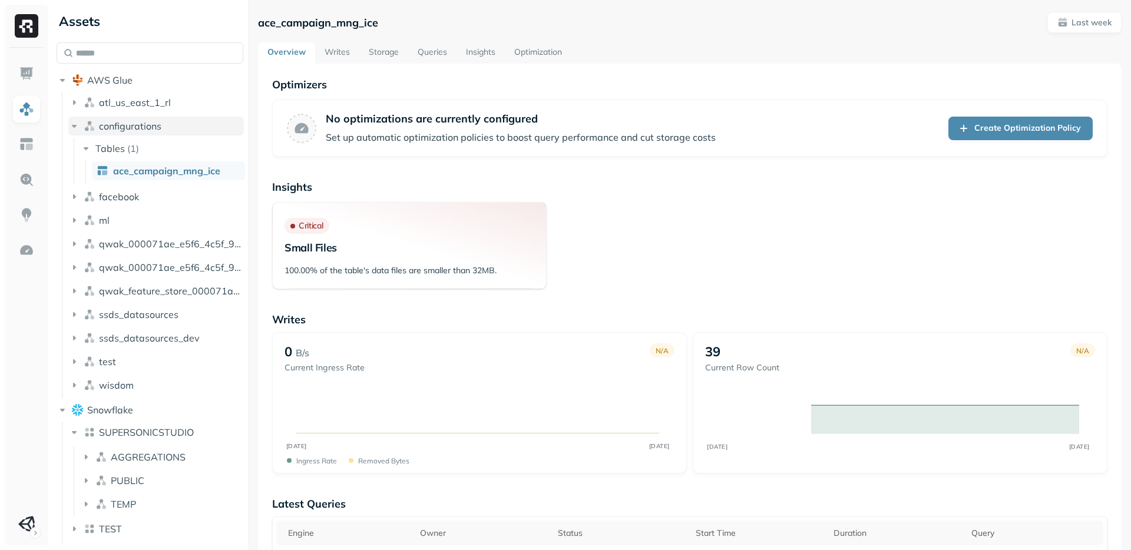
click at [74, 131] on icon "button" at bounding box center [74, 126] width 12 height 12
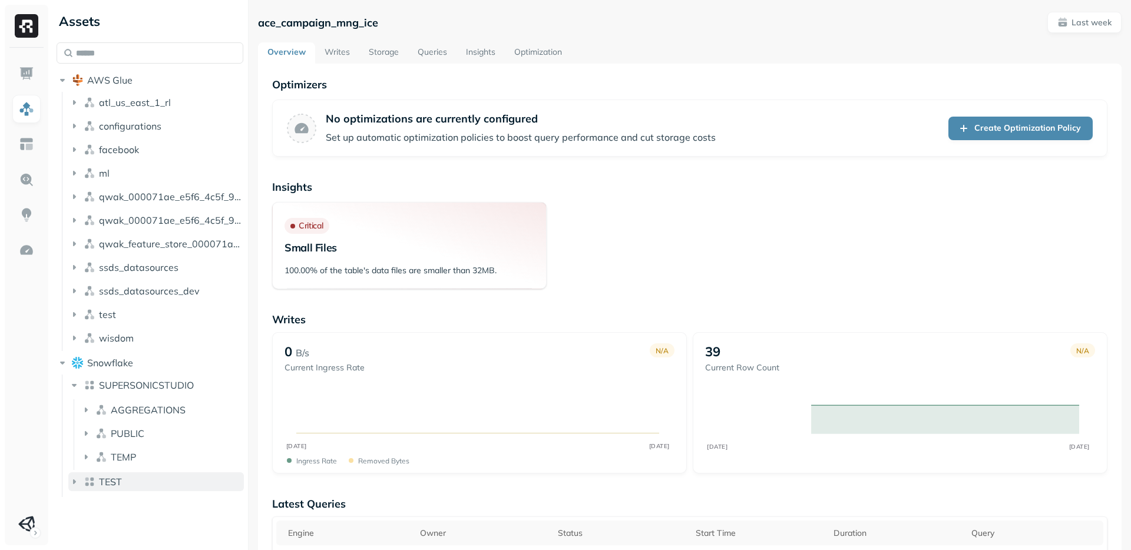
click at [75, 481] on icon "button" at bounding box center [74, 481] width 3 height 5
click at [75, 481] on icon "button" at bounding box center [74, 482] width 5 height 3
click at [73, 384] on icon "button" at bounding box center [74, 385] width 5 height 3
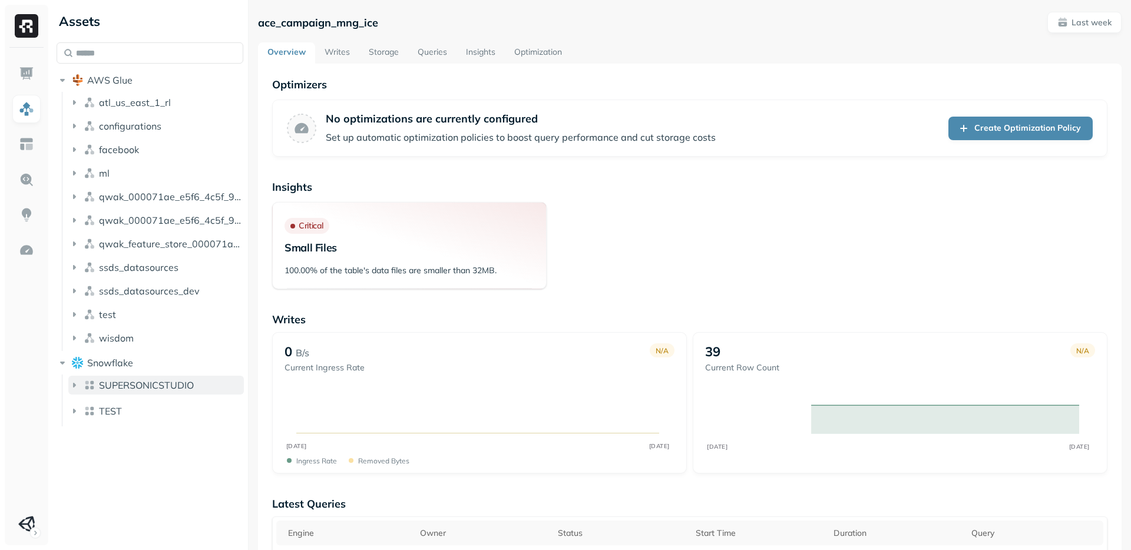
click at [73, 384] on icon "button" at bounding box center [74, 385] width 3 height 5
click at [73, 384] on icon "button" at bounding box center [74, 385] width 5 height 3
click at [28, 153] on link at bounding box center [26, 144] width 28 height 28
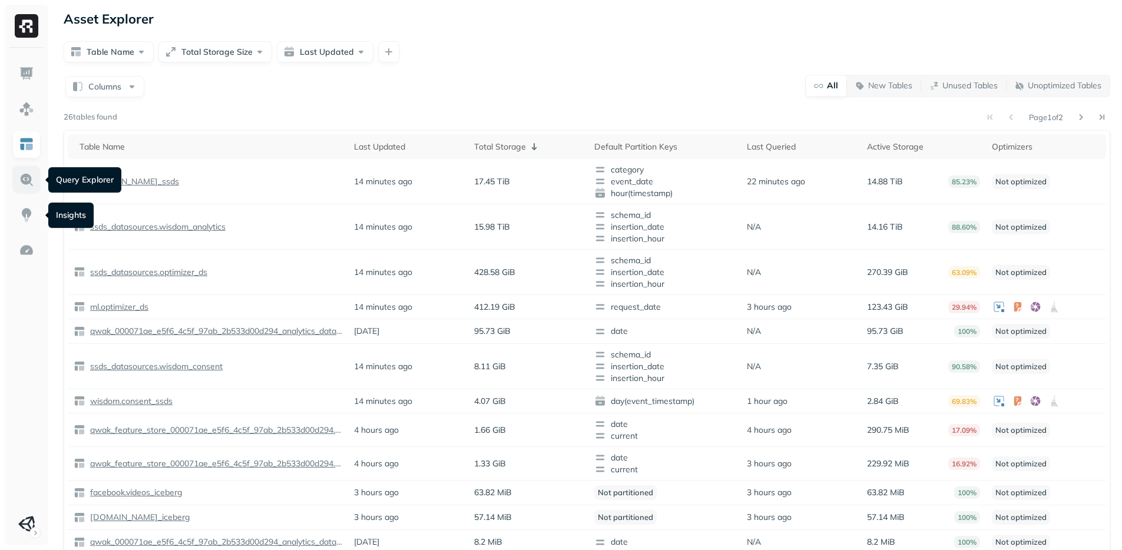
click at [26, 179] on img at bounding box center [26, 179] width 15 height 15
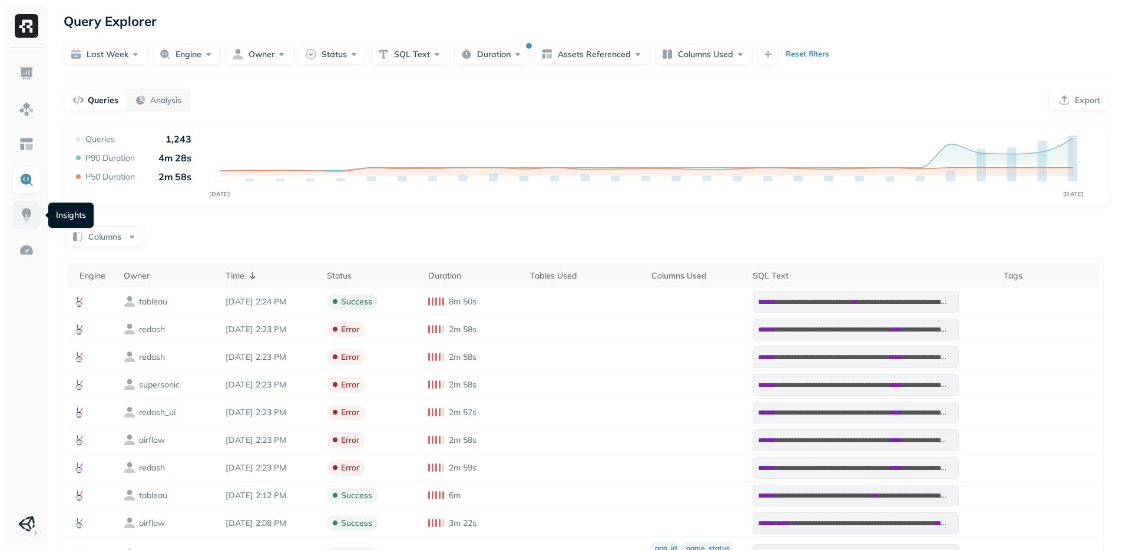
click at [28, 220] on img at bounding box center [26, 214] width 15 height 15
